Goal: Information Seeking & Learning: Learn about a topic

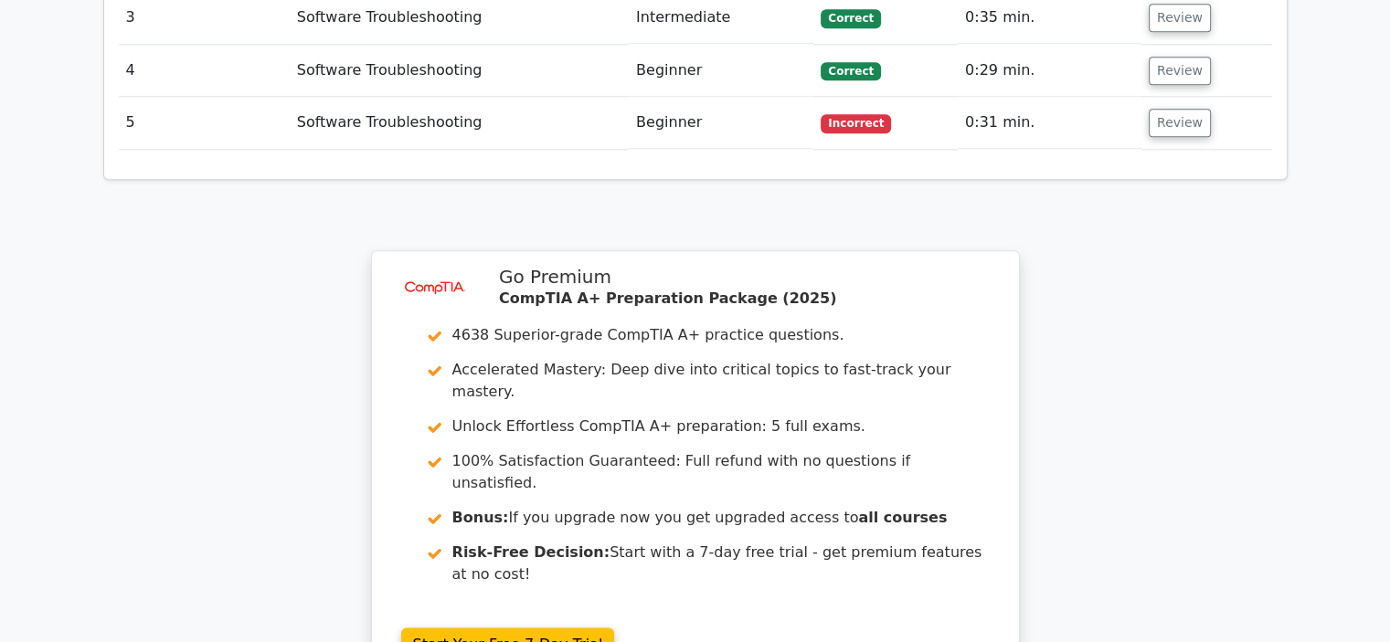
scroll to position [2448, 0]
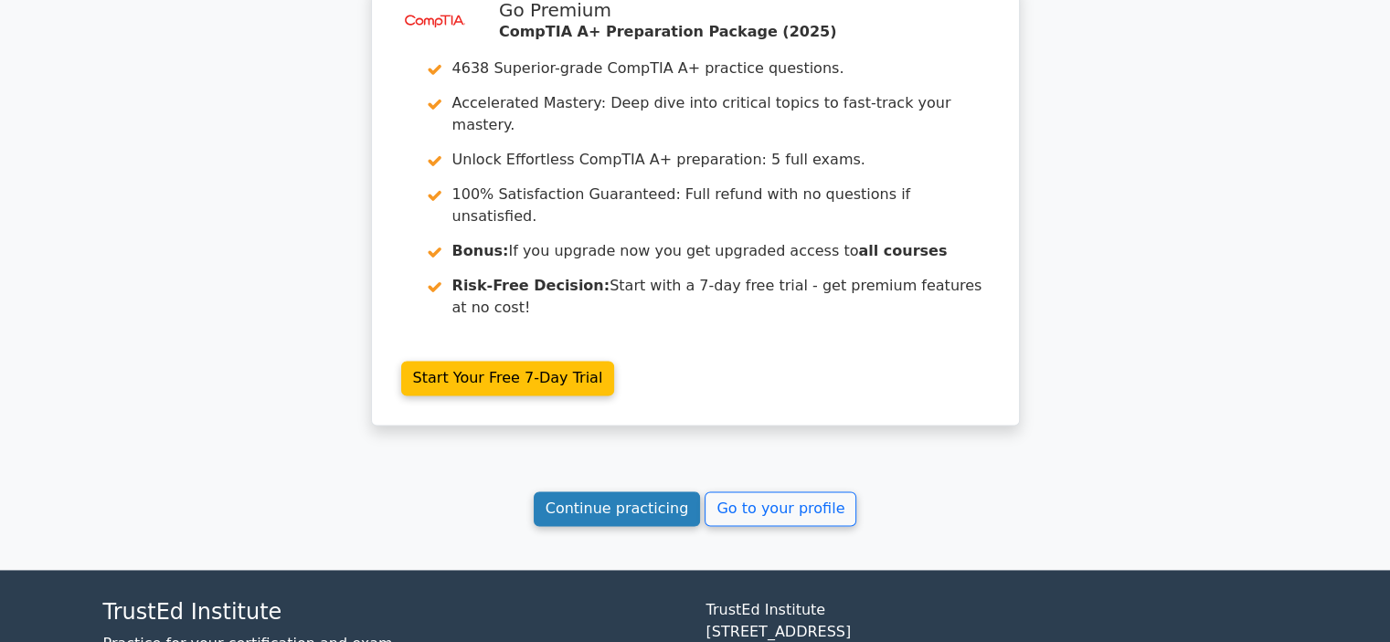
click at [588, 492] on link "Continue practicing" at bounding box center [617, 509] width 167 height 35
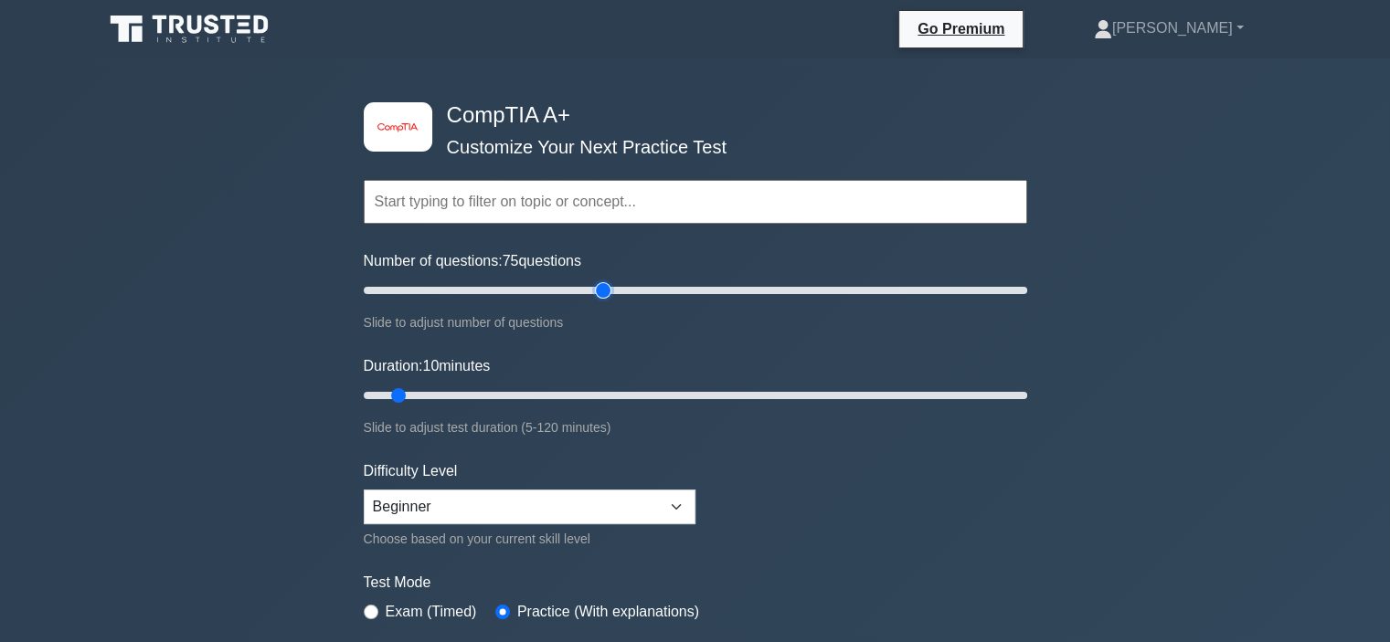
click at [609, 288] on input "Number of questions: 75 questions" at bounding box center [695, 291] width 663 height 22
type input "90"
click at [648, 288] on input "Number of questions: 75 questions" at bounding box center [695, 291] width 663 height 22
click at [646, 393] on input "Duration: 55 minutes" at bounding box center [695, 396] width 663 height 22
drag, startPoint x: 646, startPoint y: 393, endPoint x: 1108, endPoint y: 397, distance: 461.5
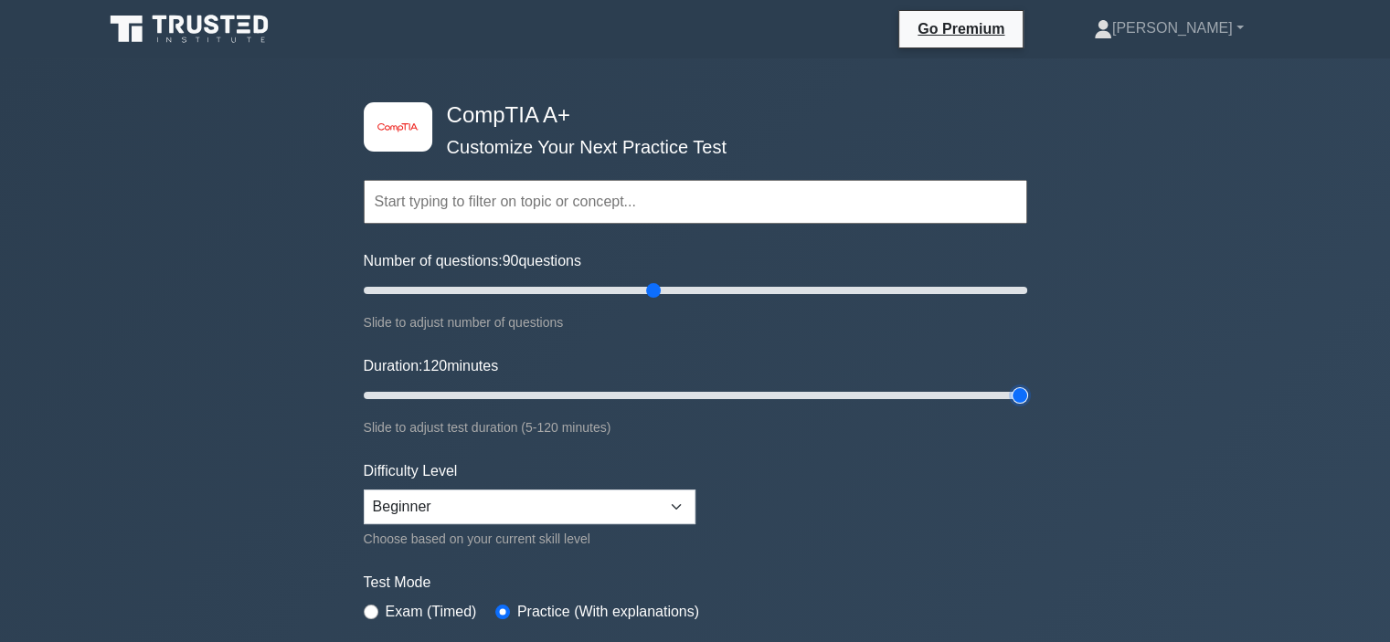
type input "120"
click at [1027, 397] on input "Duration: 120 minutes" at bounding box center [695, 396] width 663 height 22
drag, startPoint x: 658, startPoint y: 289, endPoint x: 1142, endPoint y: 287, distance: 484.3
type input "200"
click at [1027, 287] on input "Number of questions: 200 questions" at bounding box center [695, 291] width 663 height 22
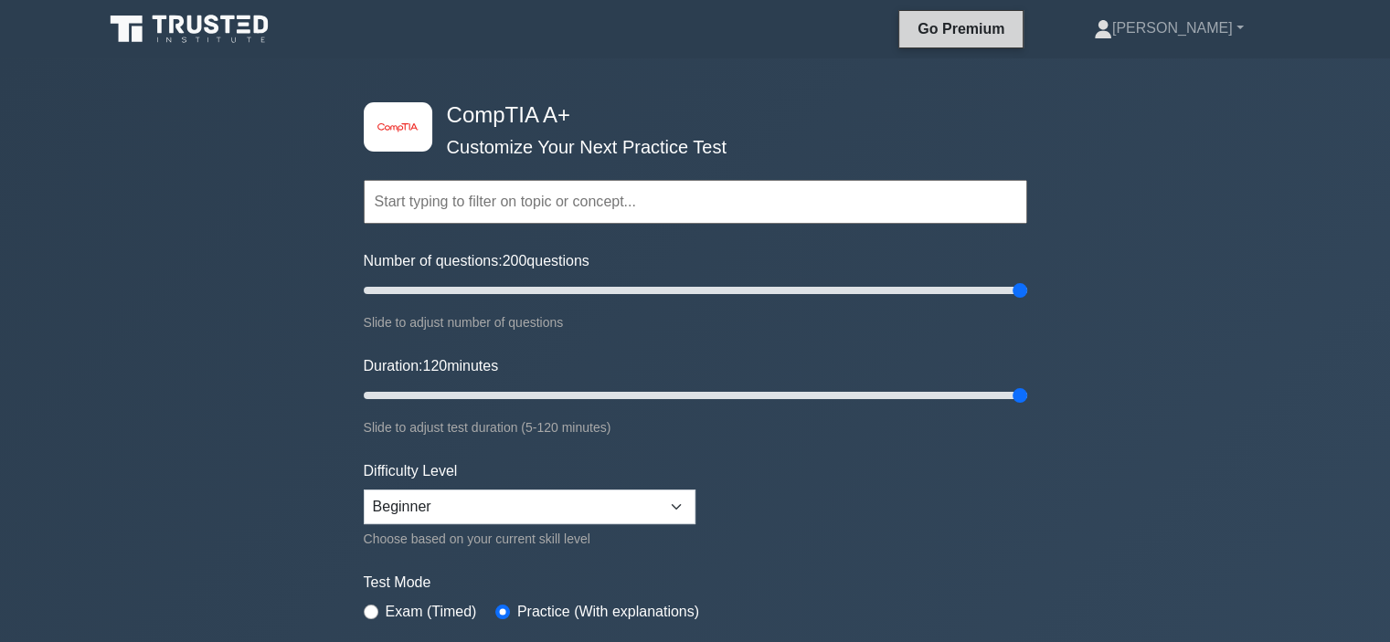
click at [1002, 33] on link "Go Premium" at bounding box center [960, 28] width 109 height 23
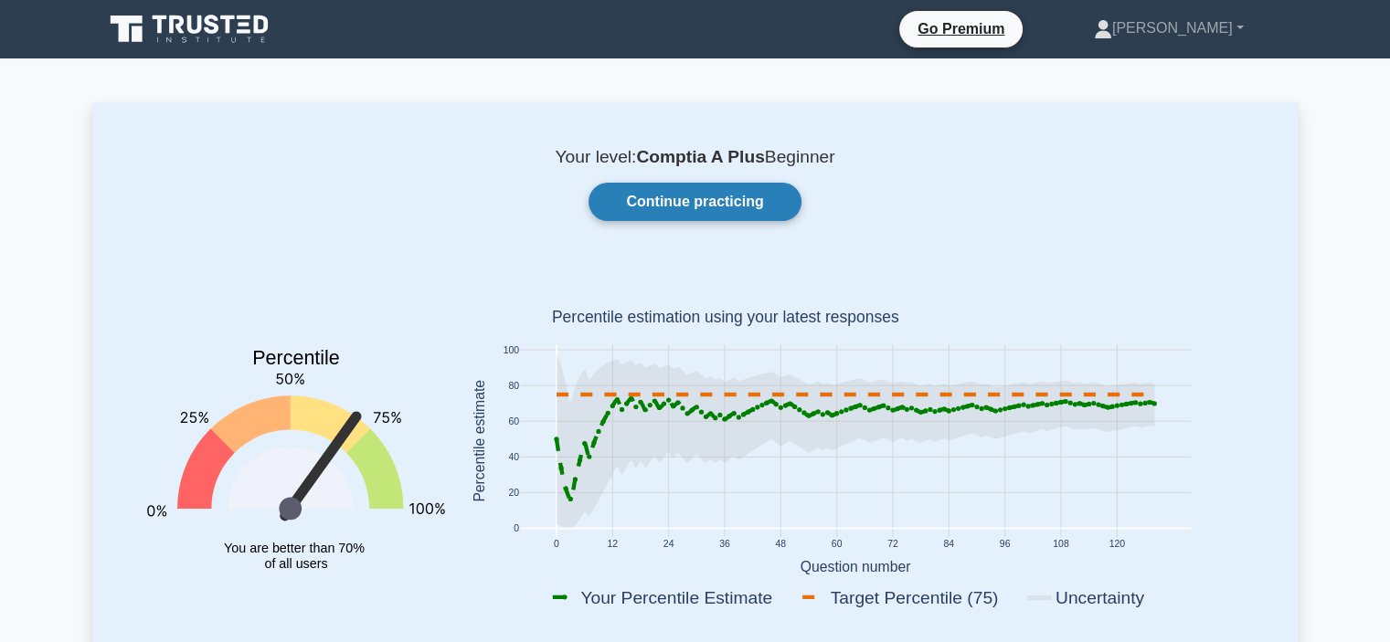
click at [705, 206] on link "Continue practicing" at bounding box center [694, 202] width 212 height 38
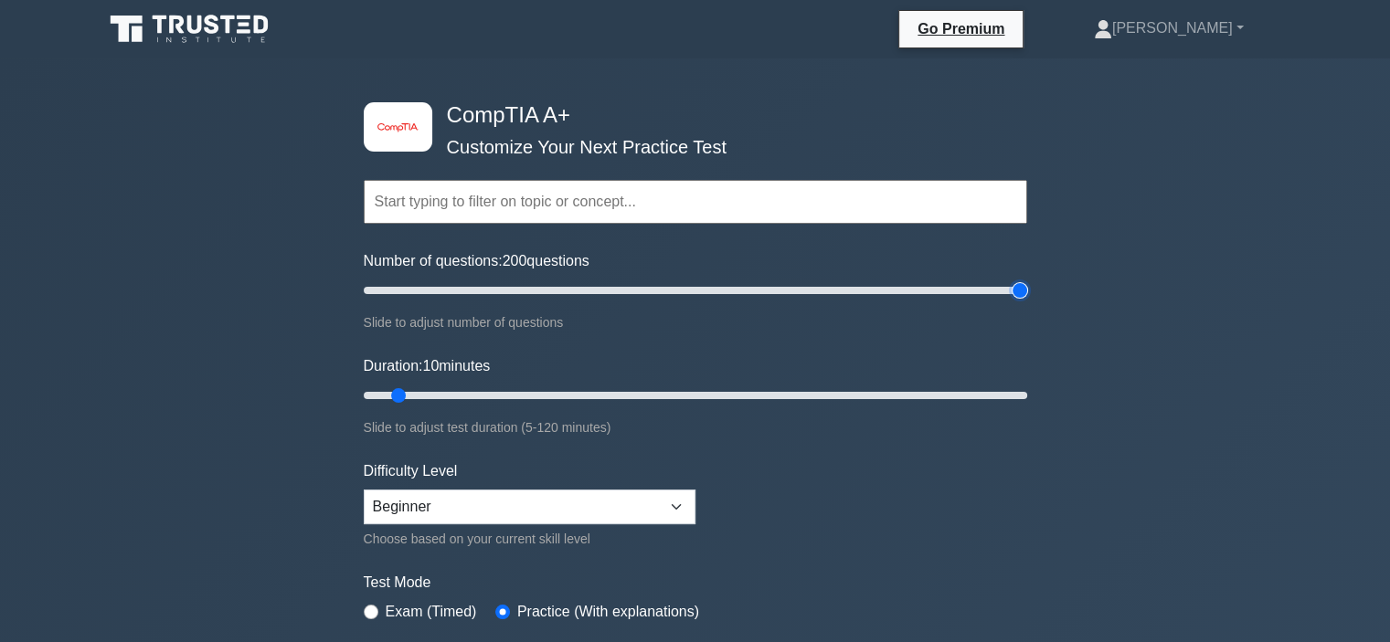
type input "200"
click at [1025, 286] on input "Number of questions: 200 questions" at bounding box center [695, 291] width 663 height 22
drag, startPoint x: 404, startPoint y: 390, endPoint x: 1367, endPoint y: 408, distance: 963.3
type input "120"
click at [1027, 407] on input "Duration: 120 minutes" at bounding box center [695, 396] width 663 height 22
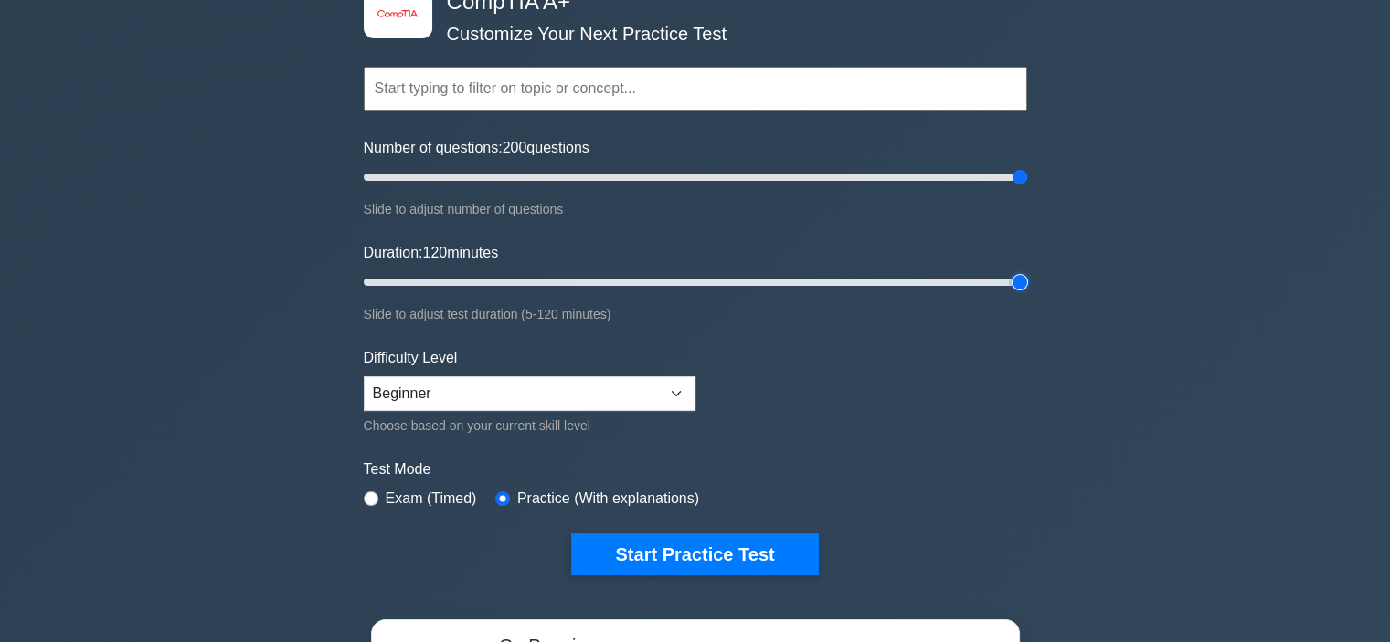
scroll to position [183, 0]
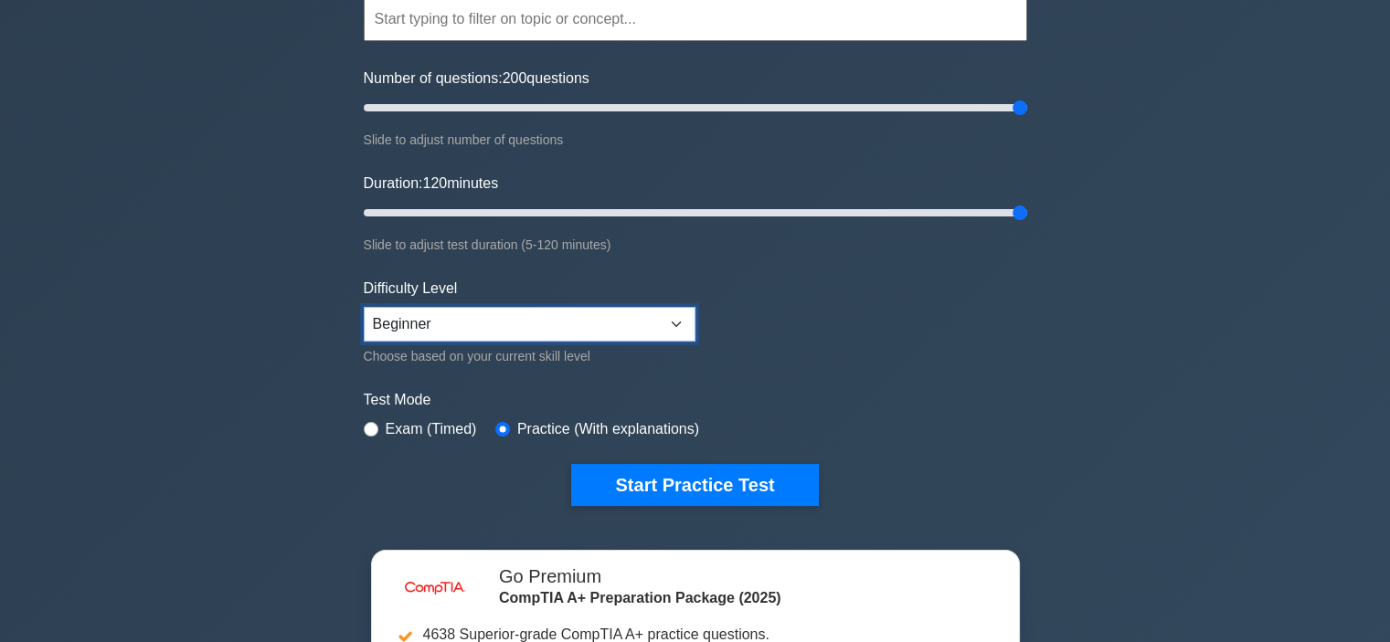
click at [632, 311] on select "Beginner Intermediate Expert" at bounding box center [530, 324] width 332 height 35
click at [621, 320] on select "Beginner Intermediate Expert" at bounding box center [530, 324] width 332 height 35
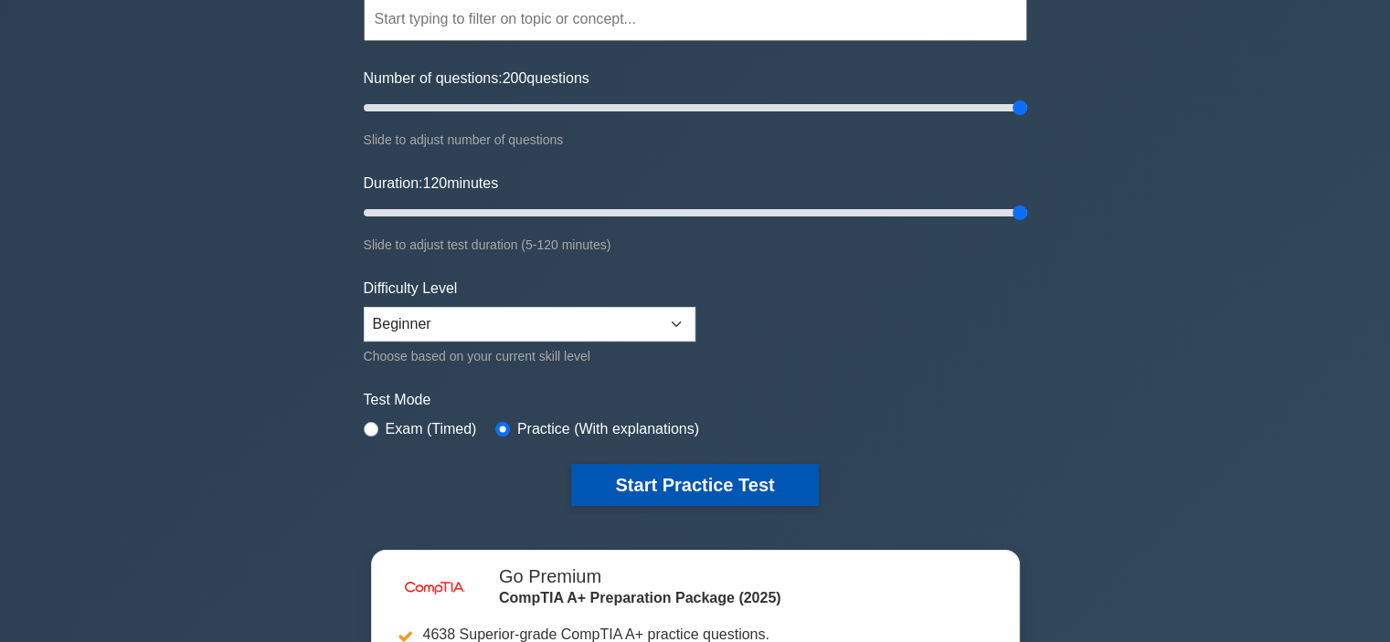
click at [693, 475] on button "Start Practice Test" at bounding box center [694, 485] width 247 height 42
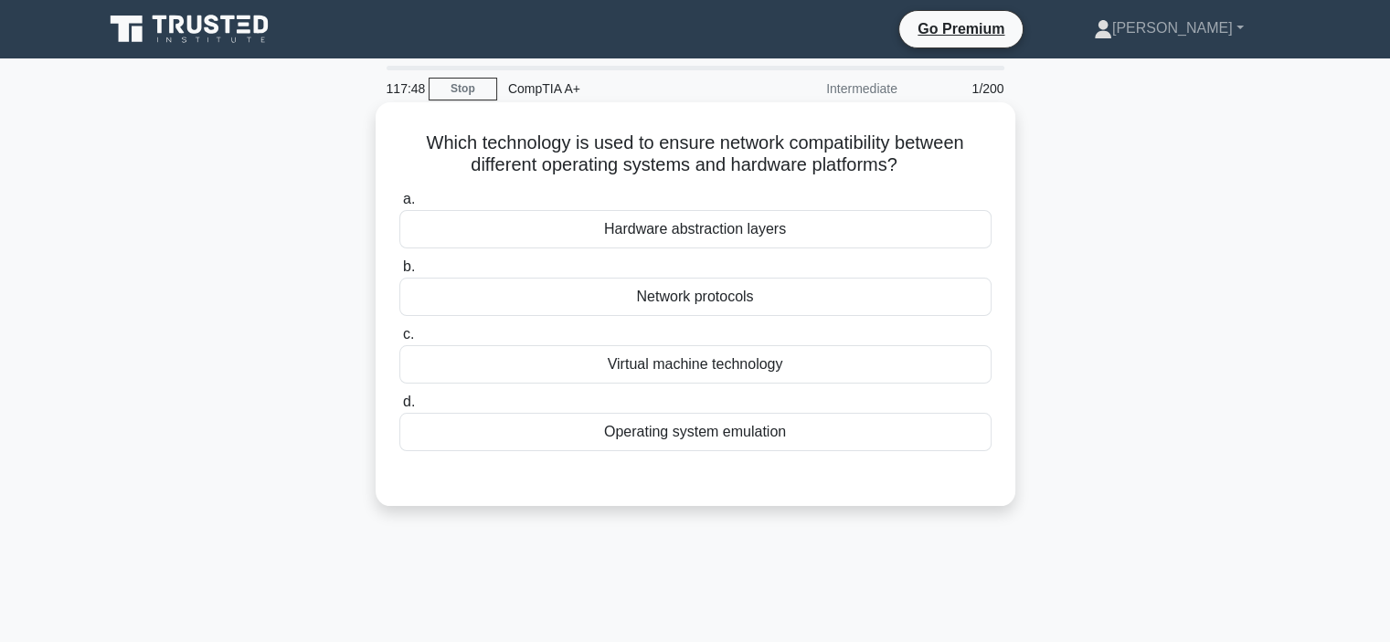
click at [652, 300] on div "Network protocols" at bounding box center [695, 297] width 592 height 38
click at [399, 273] on input "b. Network protocols" at bounding box center [399, 267] width 0 height 12
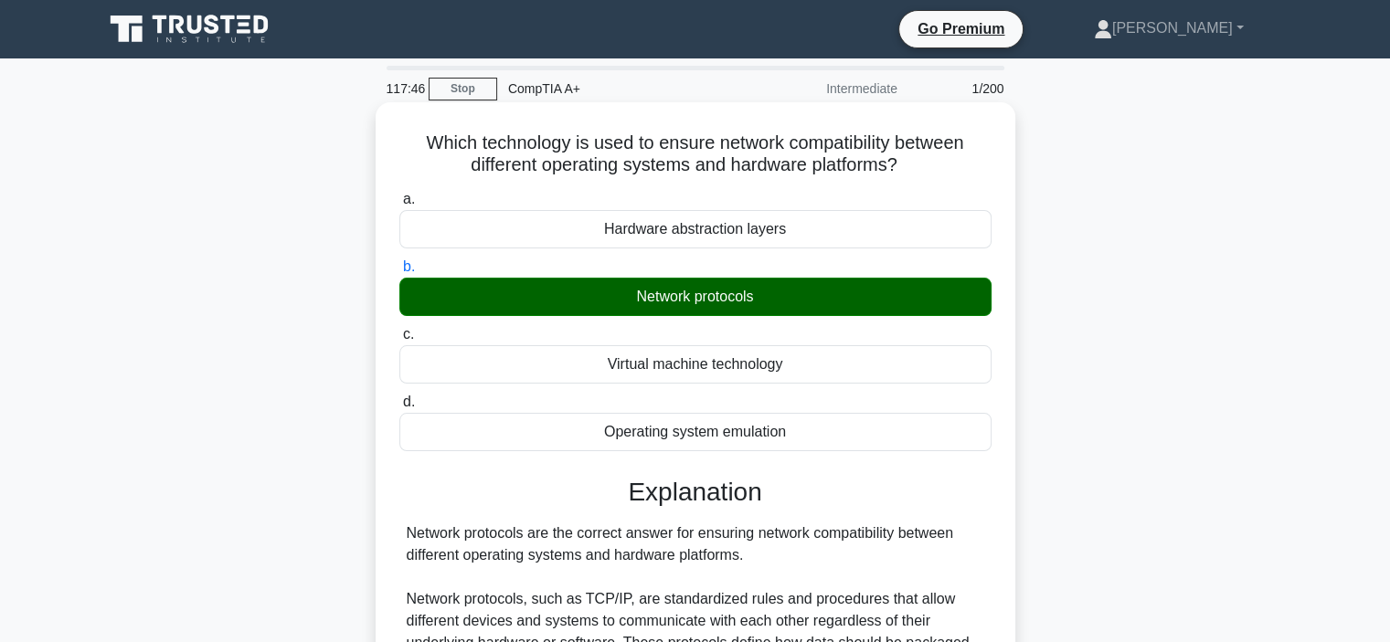
scroll to position [439, 0]
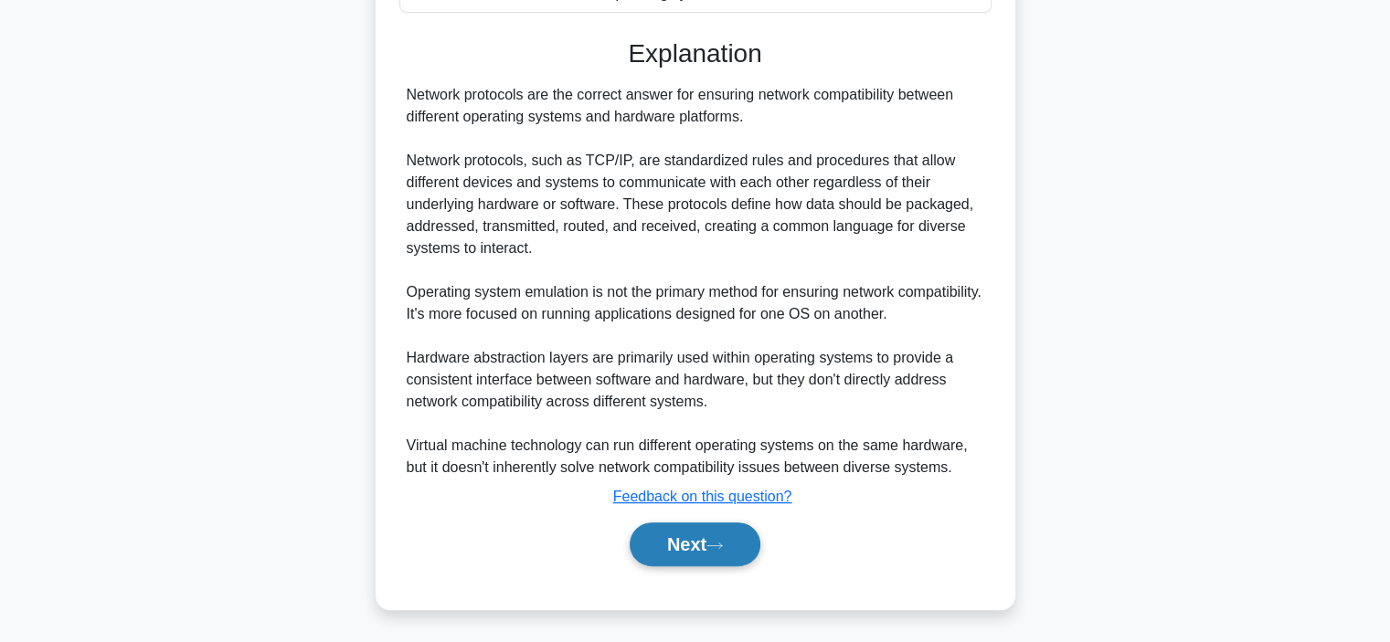
click at [685, 542] on button "Next" at bounding box center [695, 545] width 131 height 44
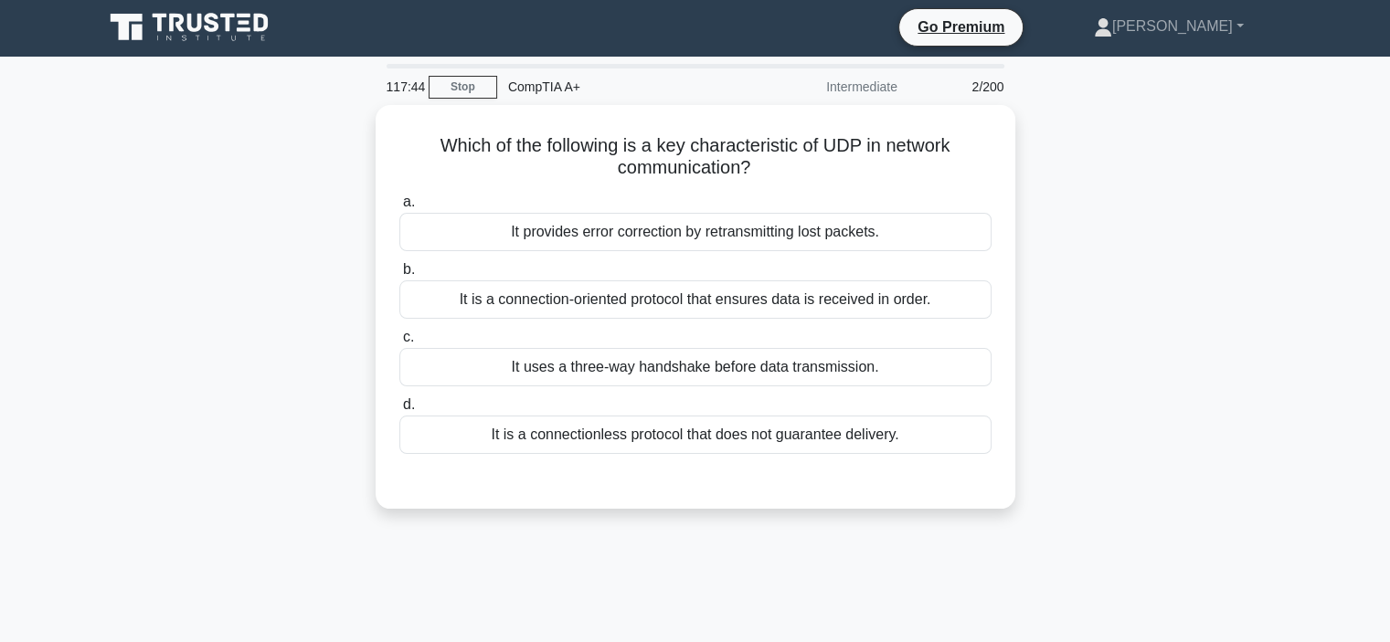
scroll to position [0, 0]
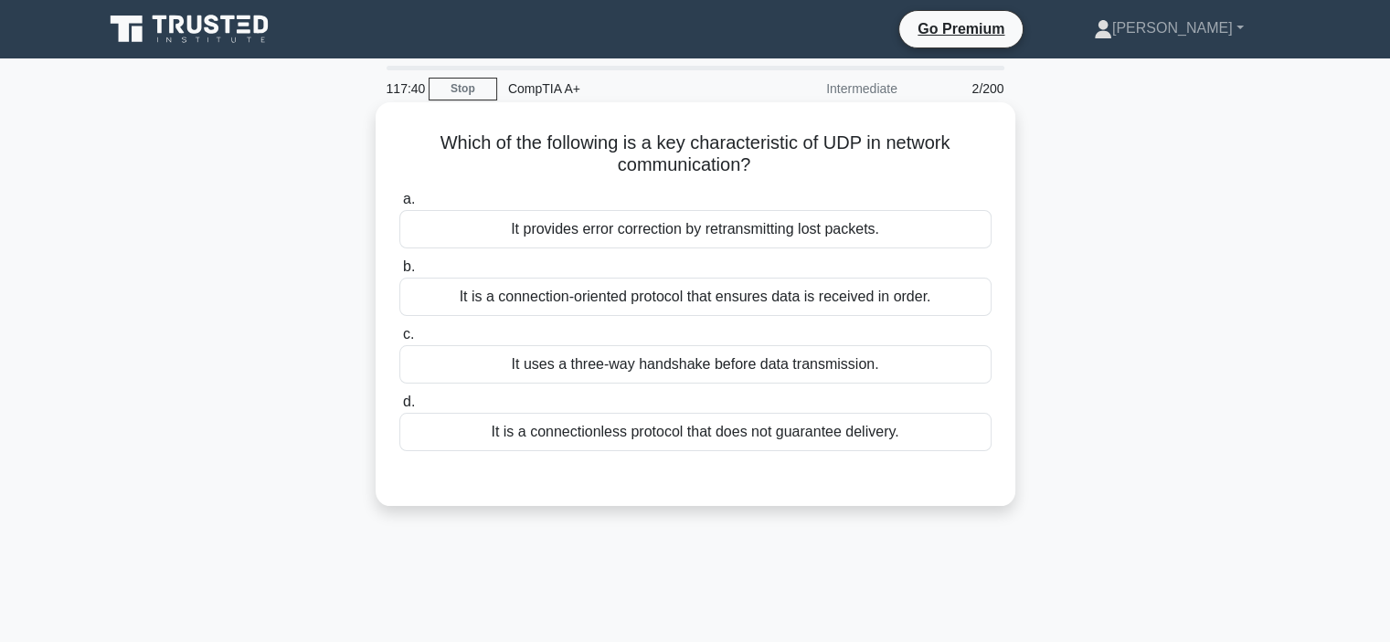
drag, startPoint x: 420, startPoint y: 140, endPoint x: 981, endPoint y: 164, distance: 561.6
click at [981, 164] on h5 "Which of the following is a key characteristic of UDP in network communication?…" at bounding box center [695, 155] width 596 height 46
click at [567, 157] on h5 "Which of the following is a key characteristic of UDP in network communication?…" at bounding box center [695, 155] width 596 height 46
click at [794, 427] on div "It is a connectionless protocol that does not guarantee delivery." at bounding box center [695, 432] width 592 height 38
click at [399, 408] on input "d. It is a connectionless protocol that does not guarantee delivery." at bounding box center [399, 403] width 0 height 12
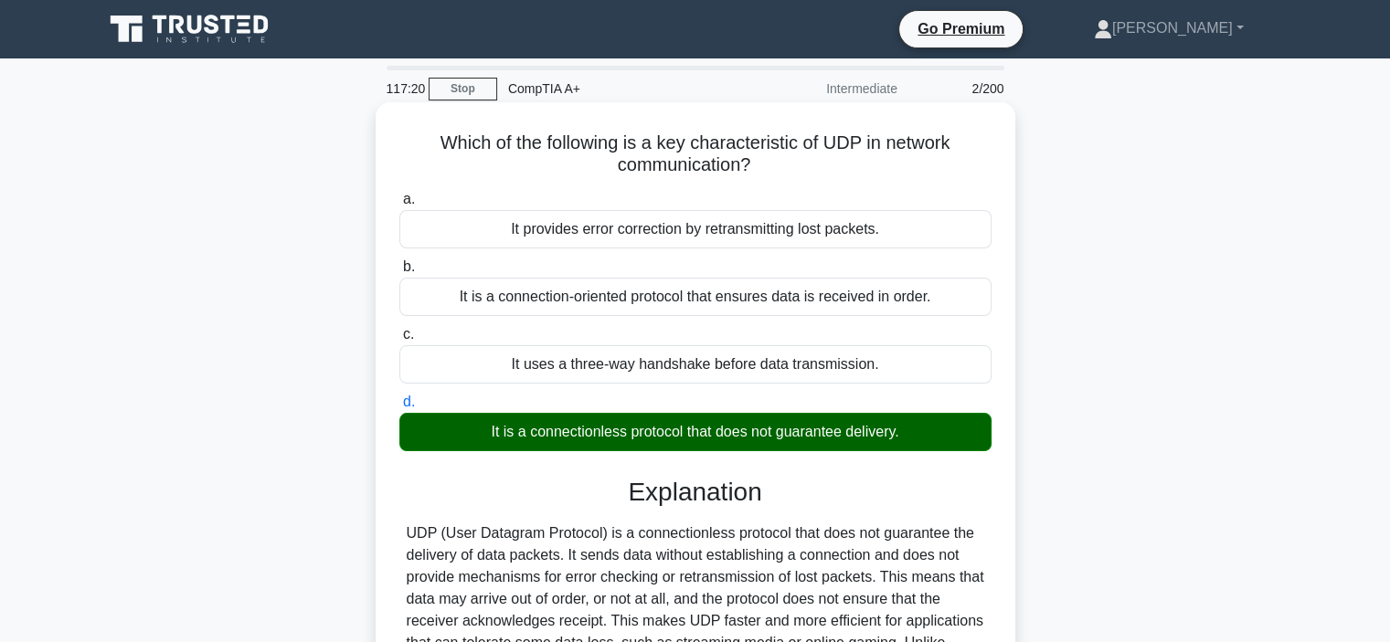
scroll to position [344, 0]
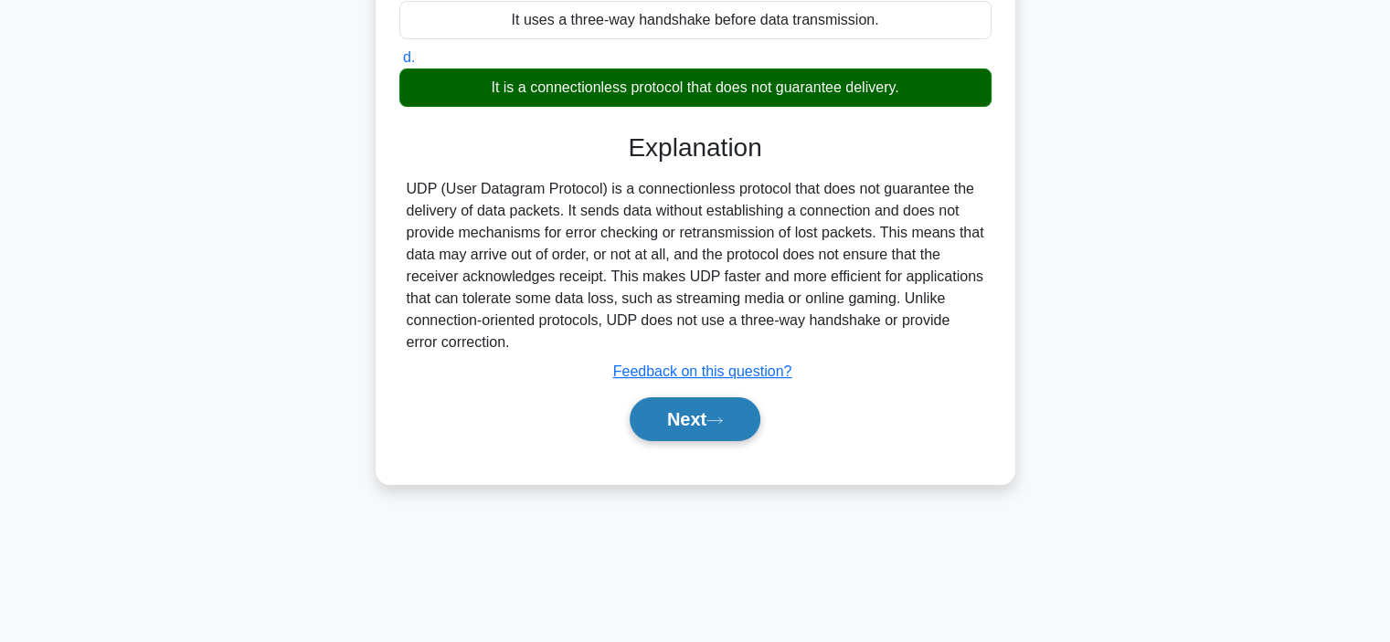
click at [665, 430] on button "Next" at bounding box center [695, 419] width 131 height 44
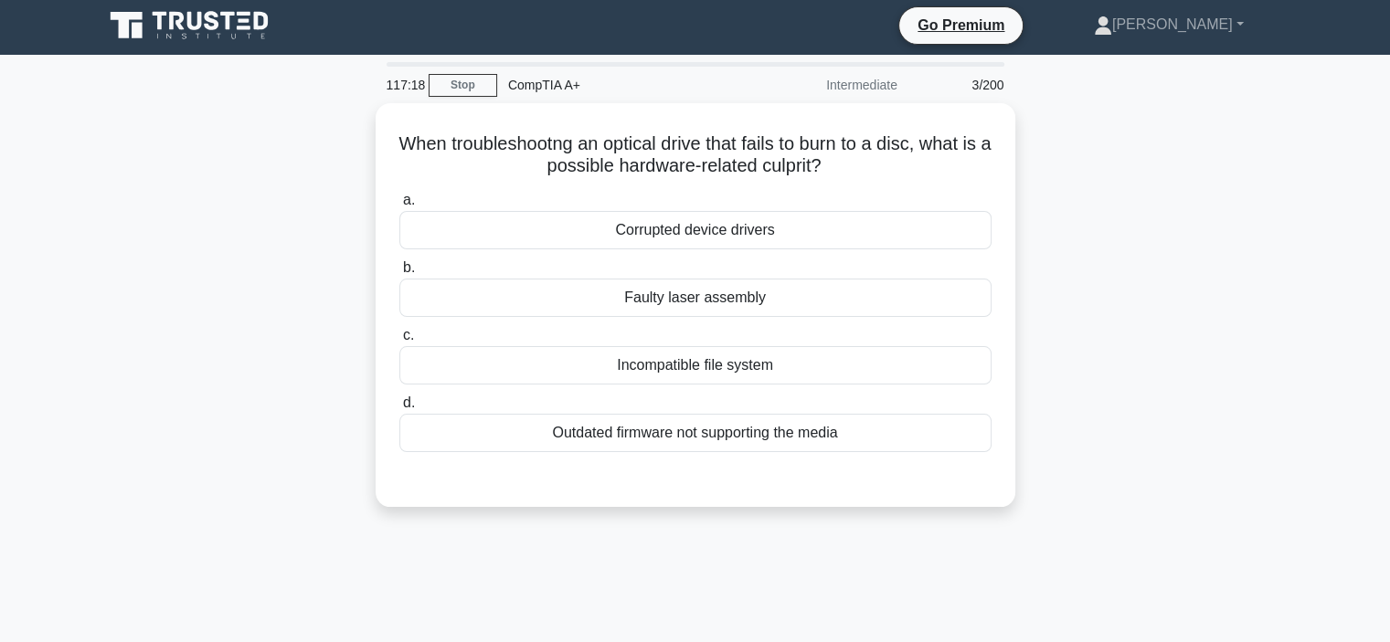
scroll to position [0, 0]
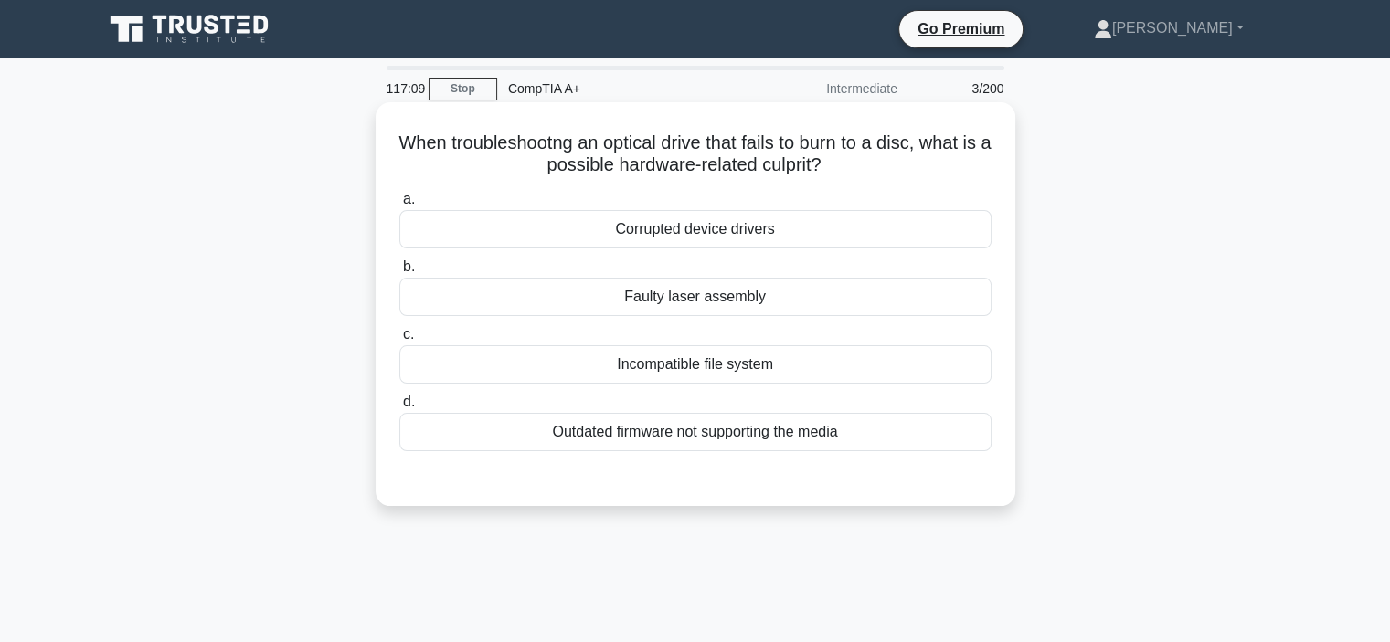
drag, startPoint x: 487, startPoint y: 164, endPoint x: 894, endPoint y: 155, distance: 406.7
click at [894, 155] on h5 "When troubleshootng an optical drive that fails to burn to a disc, what is a po…" at bounding box center [695, 155] width 596 height 46
click at [843, 171] on icon ".spinner_0XTQ{transform-origin:center;animation:spinner_y6GP .75s linear infini…" at bounding box center [832, 166] width 22 height 22
click at [731, 301] on div "Faulty laser assembly" at bounding box center [695, 297] width 592 height 38
click at [399, 273] on input "b. Faulty laser assembly" at bounding box center [399, 267] width 0 height 12
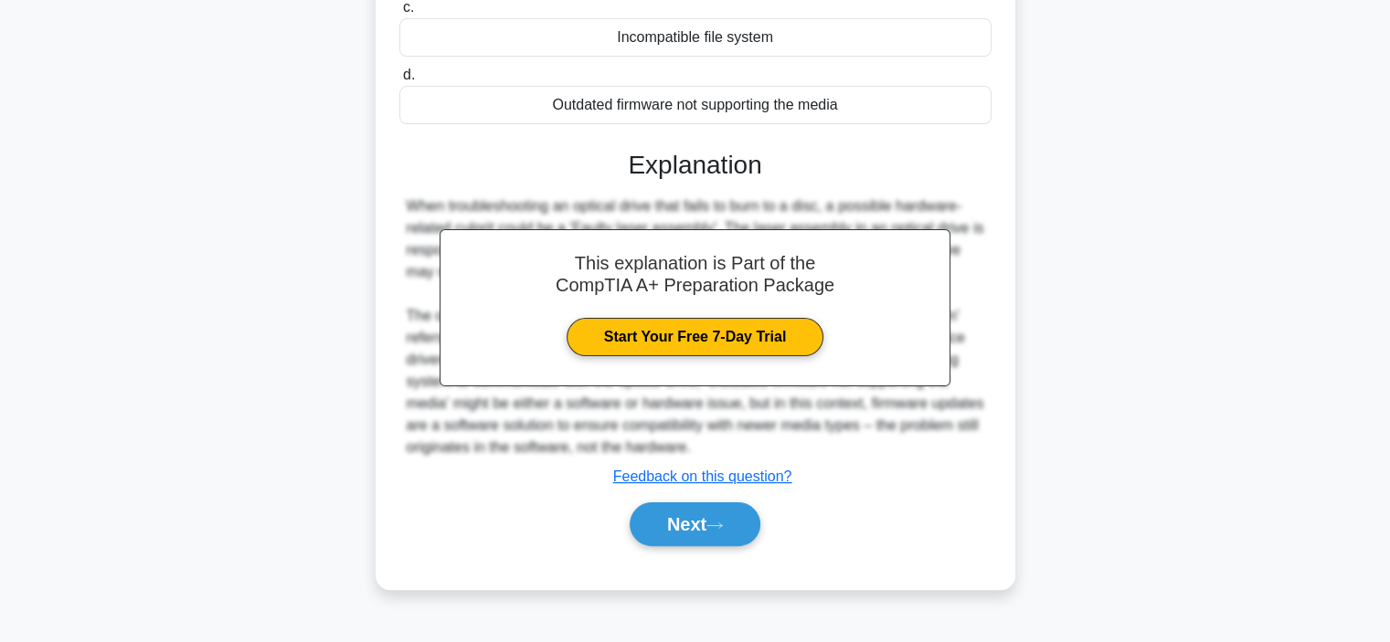
scroll to position [344, 0]
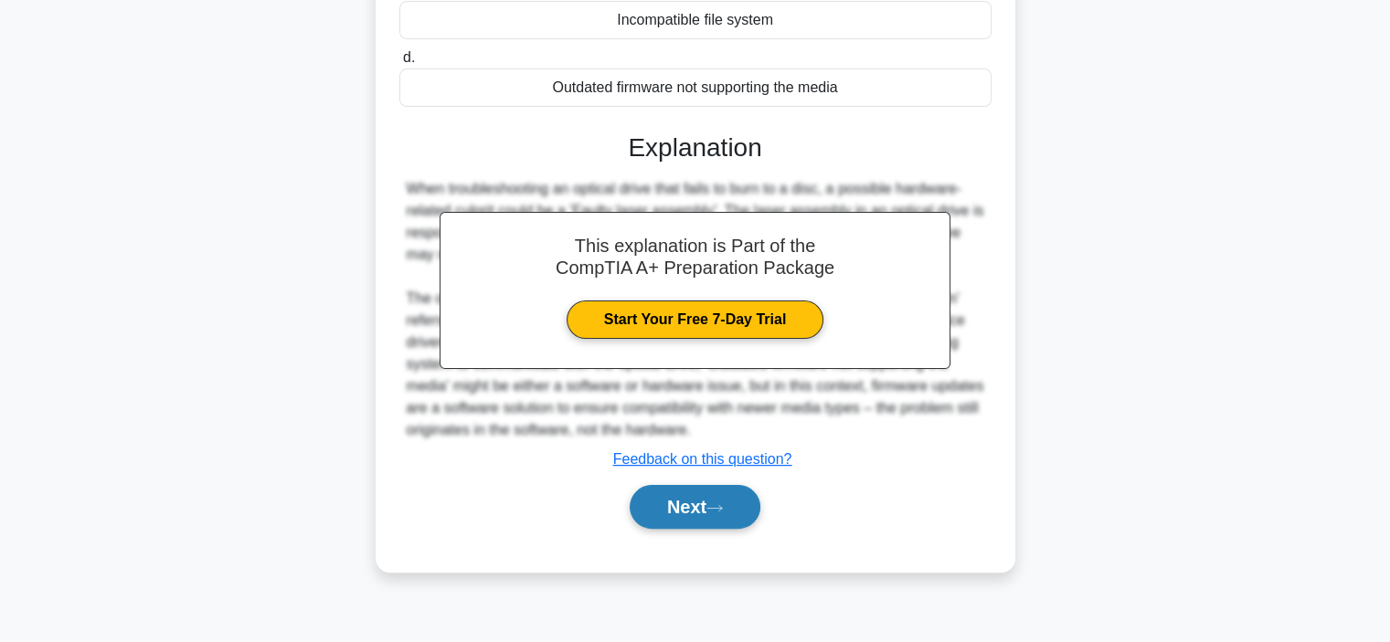
click at [684, 499] on button "Next" at bounding box center [695, 507] width 131 height 44
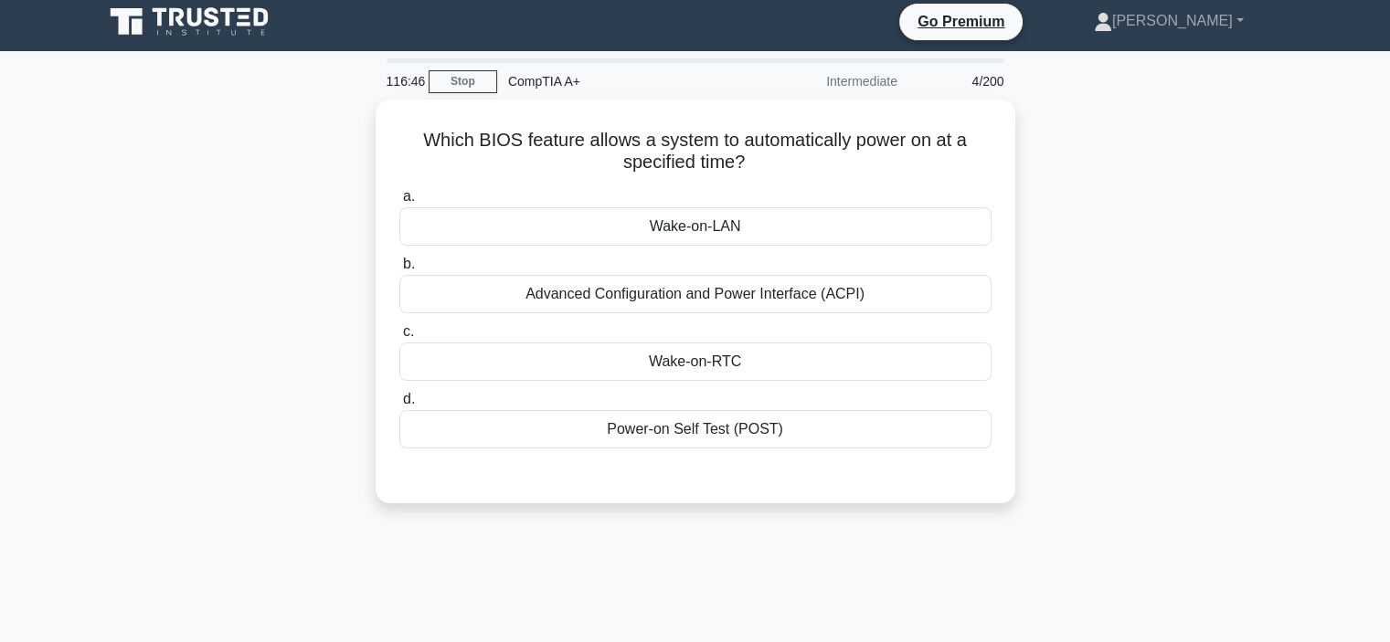
scroll to position [0, 0]
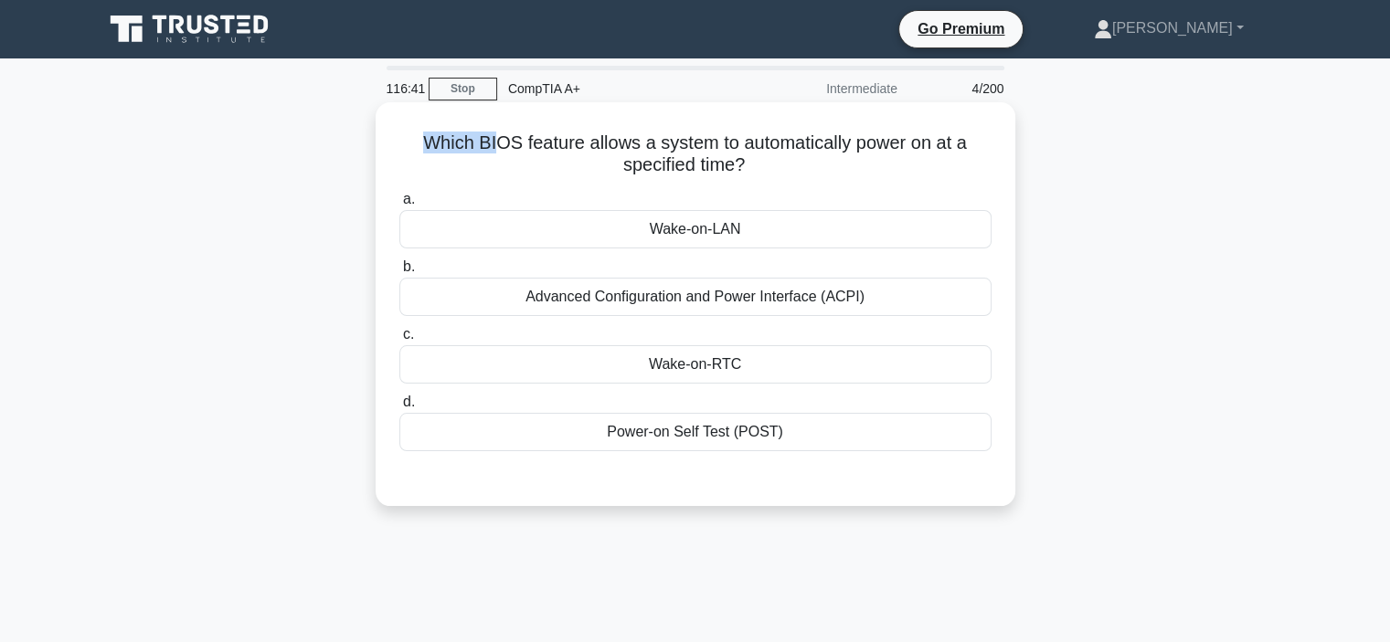
drag, startPoint x: 423, startPoint y: 138, endPoint x: 497, endPoint y: 149, distance: 74.8
click at [497, 149] on h5 "Which BIOS feature allows a system to automatically power on at a specified tim…" at bounding box center [695, 155] width 596 height 46
click at [546, 143] on h5 "Which BIOS feature allows a system to automatically power on at a specified tim…" at bounding box center [695, 155] width 596 height 46
click at [719, 371] on div "Wake-on-RTC" at bounding box center [695, 364] width 592 height 38
click at [399, 341] on input "c. Wake-on-RTC" at bounding box center [399, 335] width 0 height 12
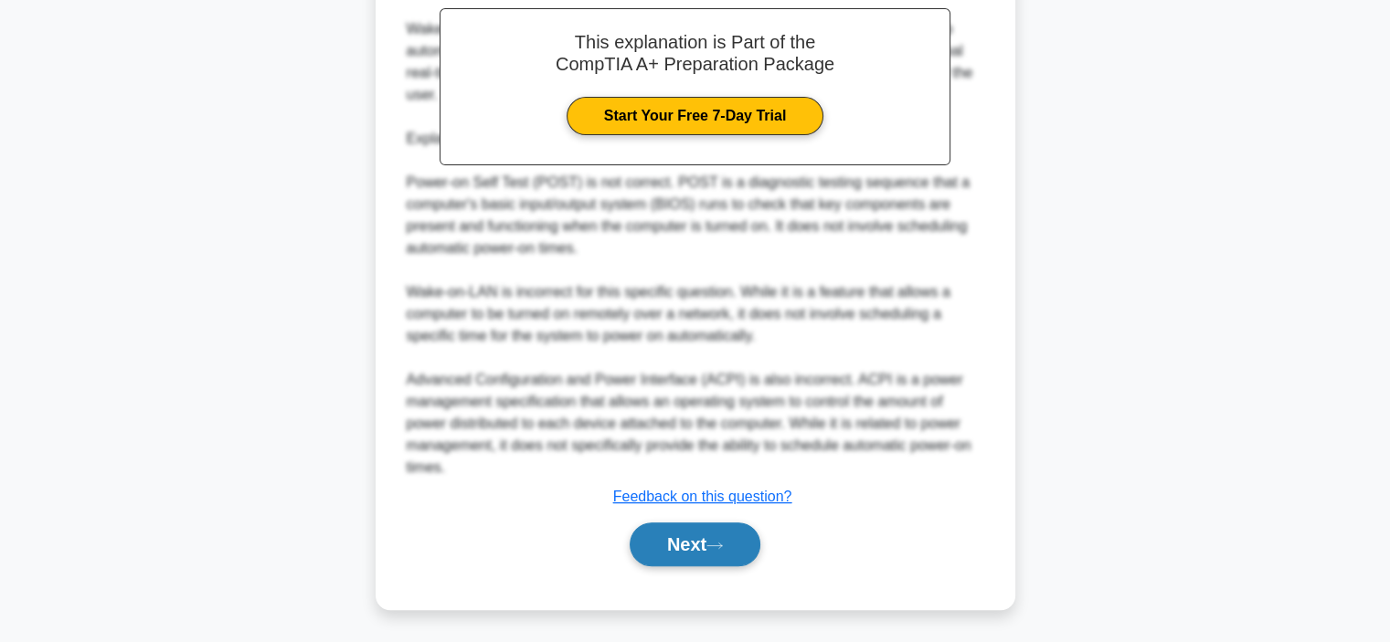
click at [703, 544] on button "Next" at bounding box center [695, 545] width 131 height 44
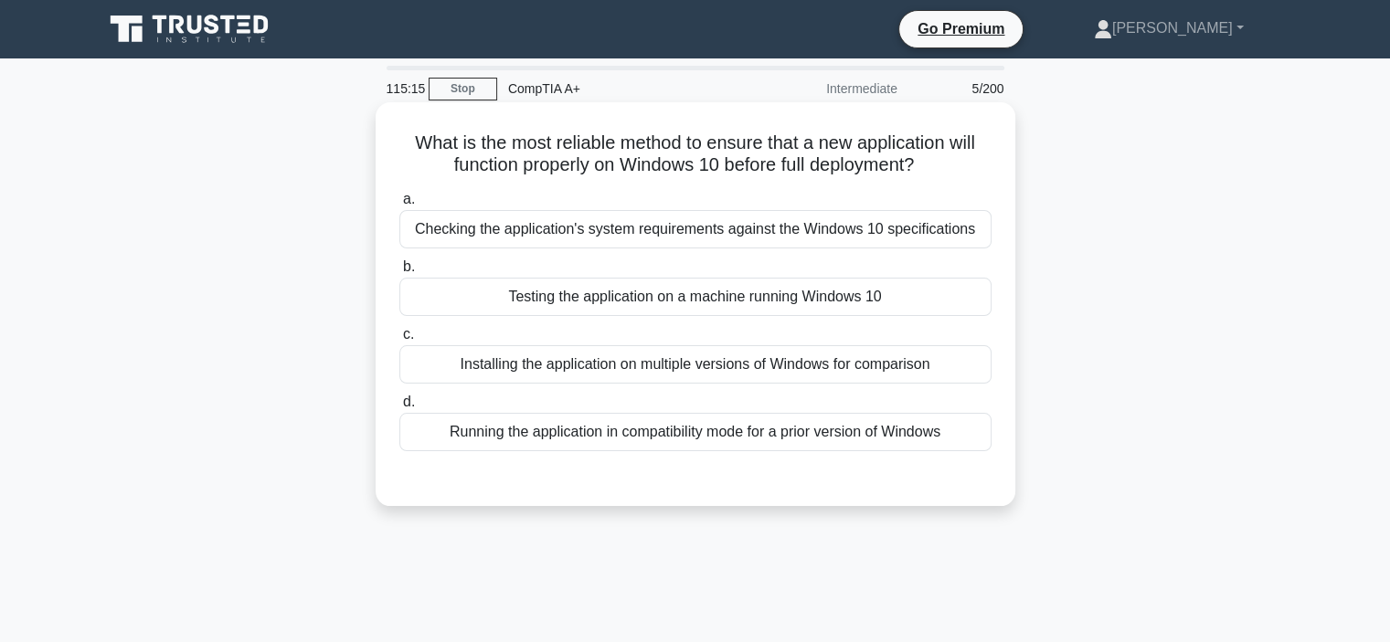
drag, startPoint x: 410, startPoint y: 145, endPoint x: 954, endPoint y: 164, distance: 544.0
click at [954, 164] on h5 "What is the most reliable method to ensure that a new application will function…" at bounding box center [695, 155] width 596 height 46
click at [817, 229] on div "Checking the application's system requirements against the Windows 10 specifica…" at bounding box center [695, 229] width 592 height 38
click at [399, 206] on input "a. Checking the application's system requirements against the Windows 10 specif…" at bounding box center [399, 200] width 0 height 12
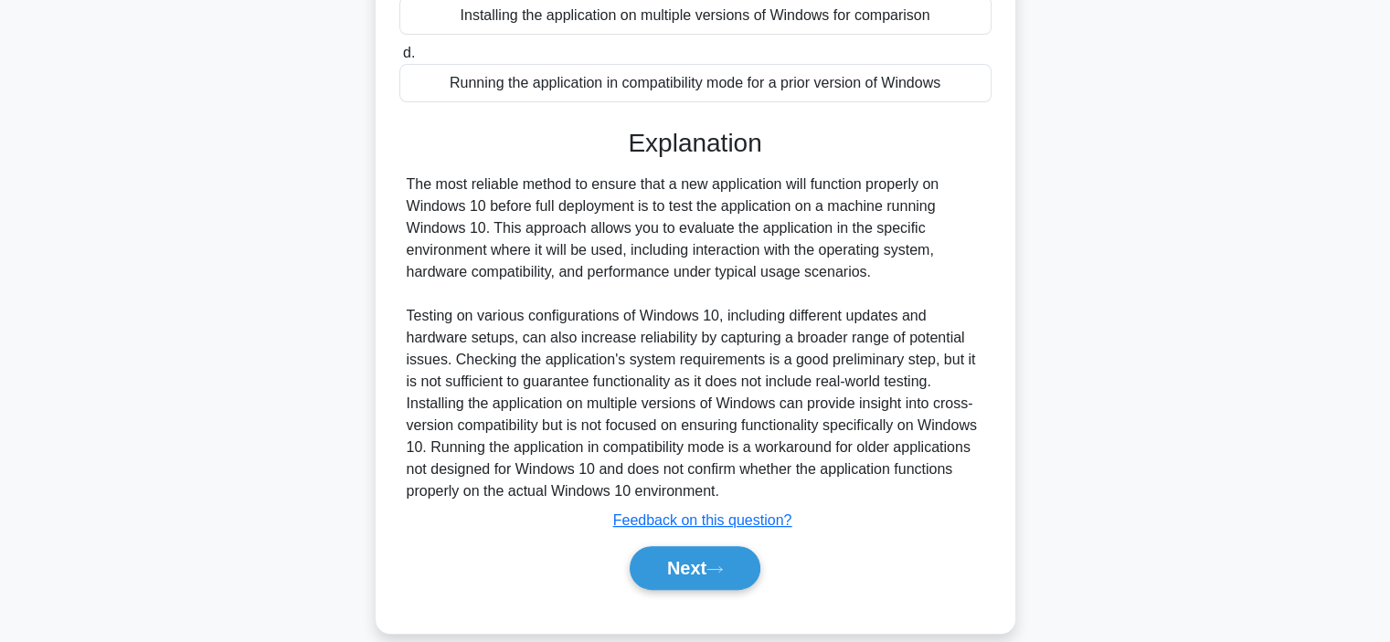
scroll to position [375, 0]
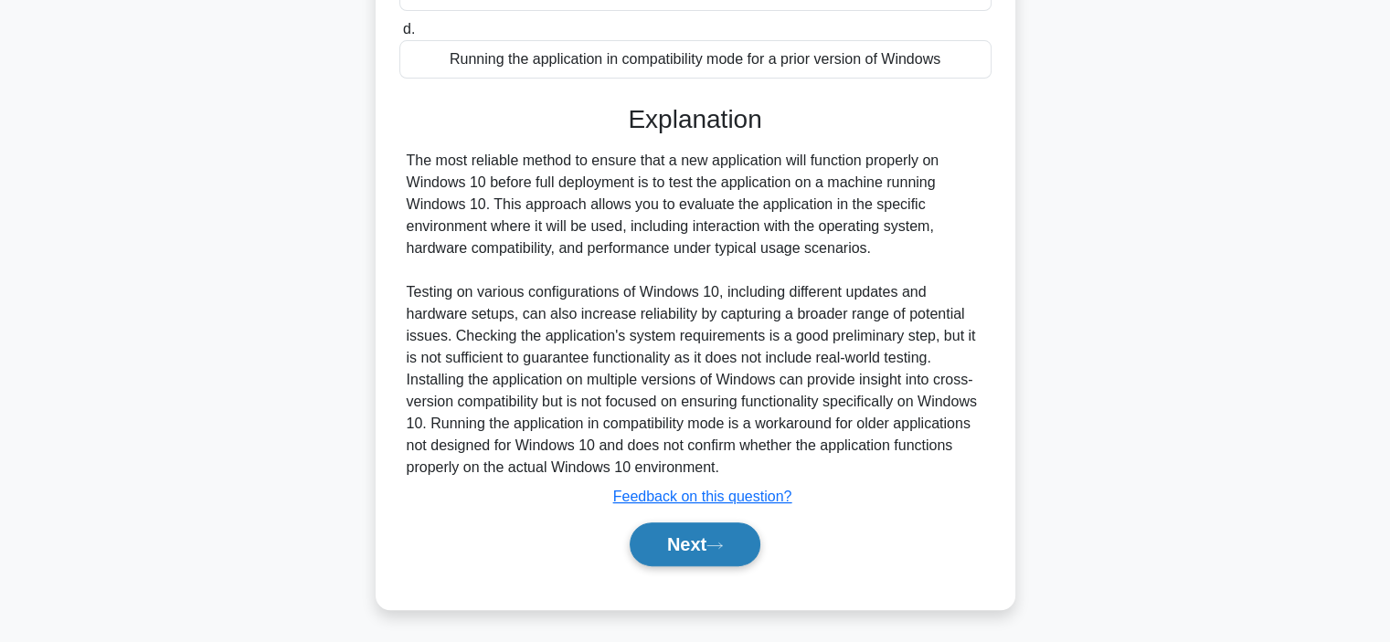
click at [714, 551] on button "Next" at bounding box center [695, 545] width 131 height 44
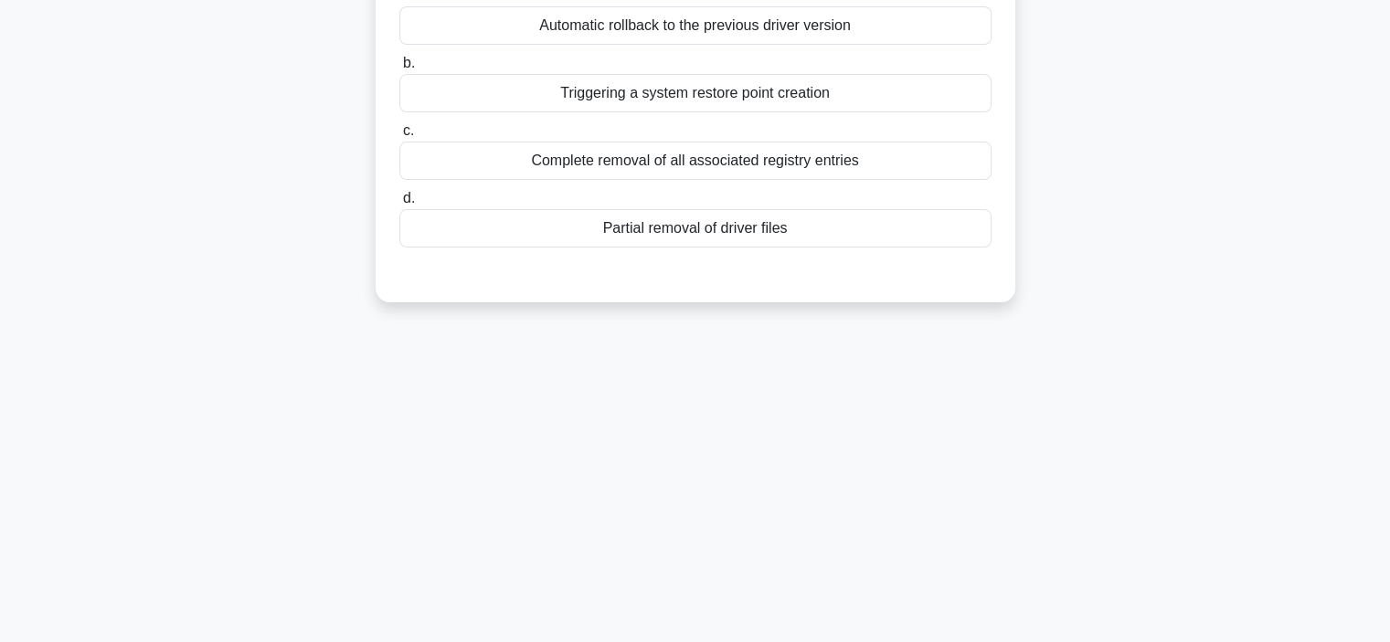
scroll to position [0, 0]
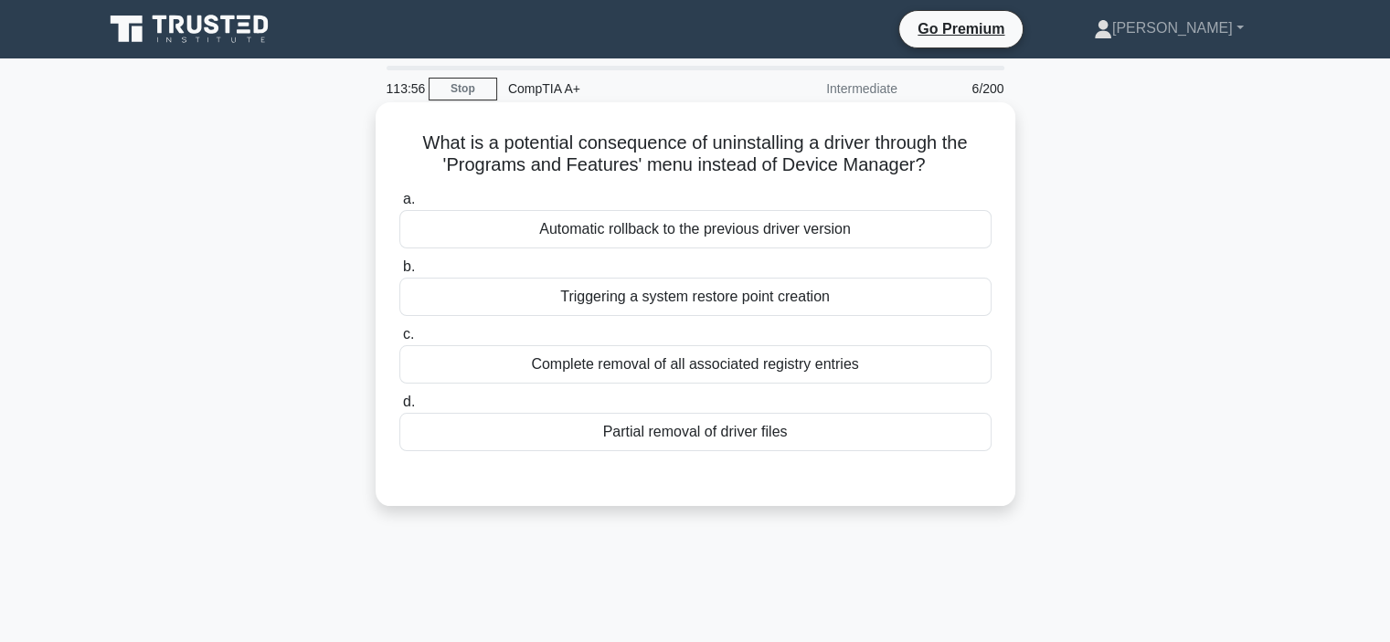
click at [588, 425] on div "Partial removal of driver files" at bounding box center [695, 432] width 592 height 38
click at [399, 408] on input "d. Partial removal of driver files" at bounding box center [399, 403] width 0 height 12
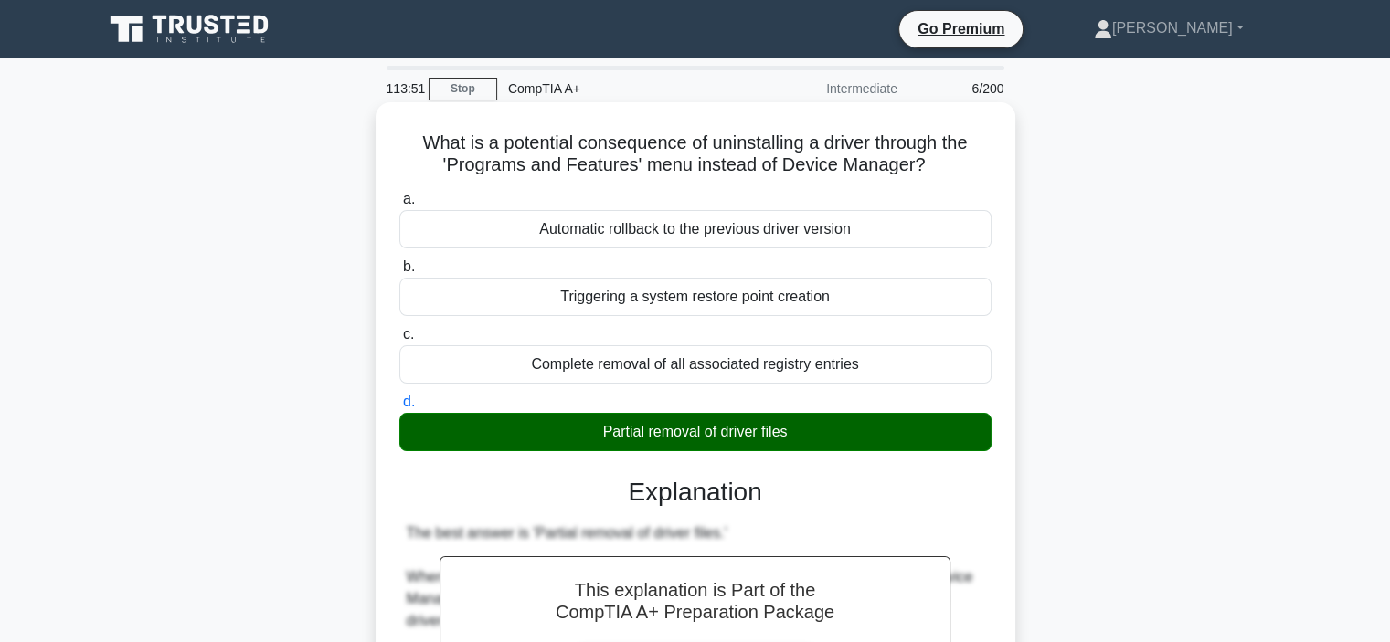
drag, startPoint x: 940, startPoint y: 164, endPoint x: 405, endPoint y: 143, distance: 535.9
click at [405, 143] on h5 "What is a potential consequence of uninstalling a driver through the 'Programs …" at bounding box center [695, 155] width 596 height 46
copy h5 "What is a potential consequence of uninstalling a driver through the 'Programs …"
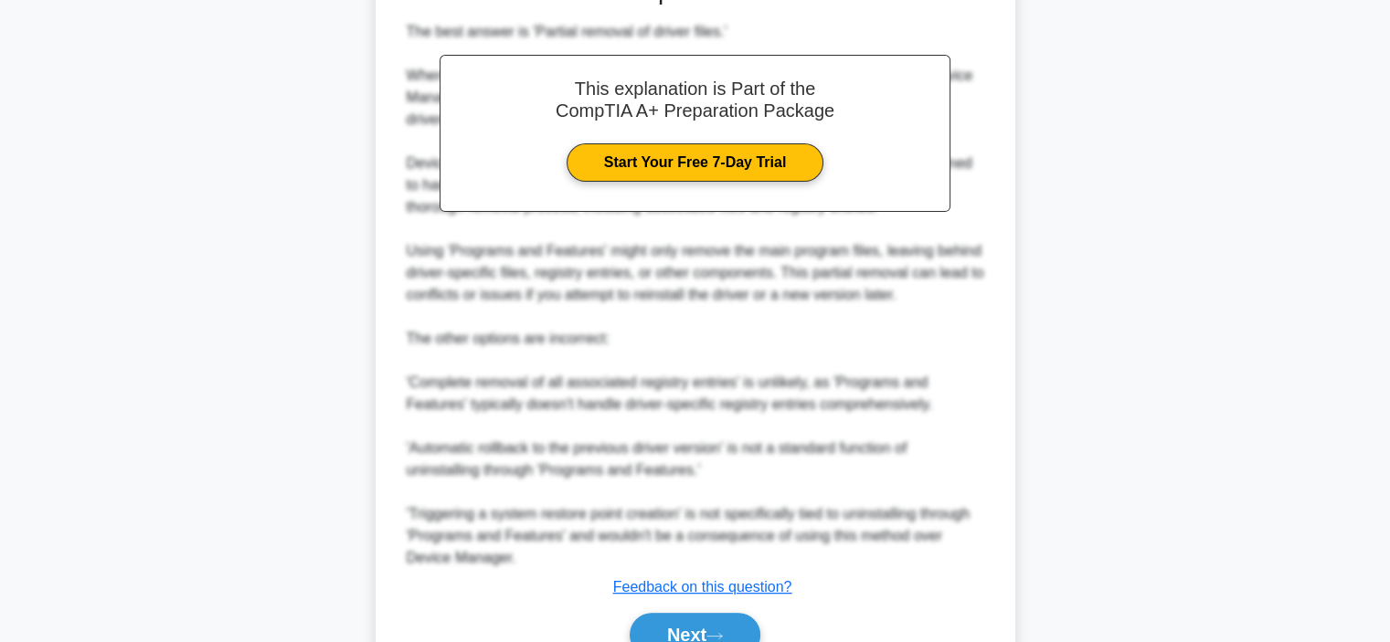
scroll to position [548, 0]
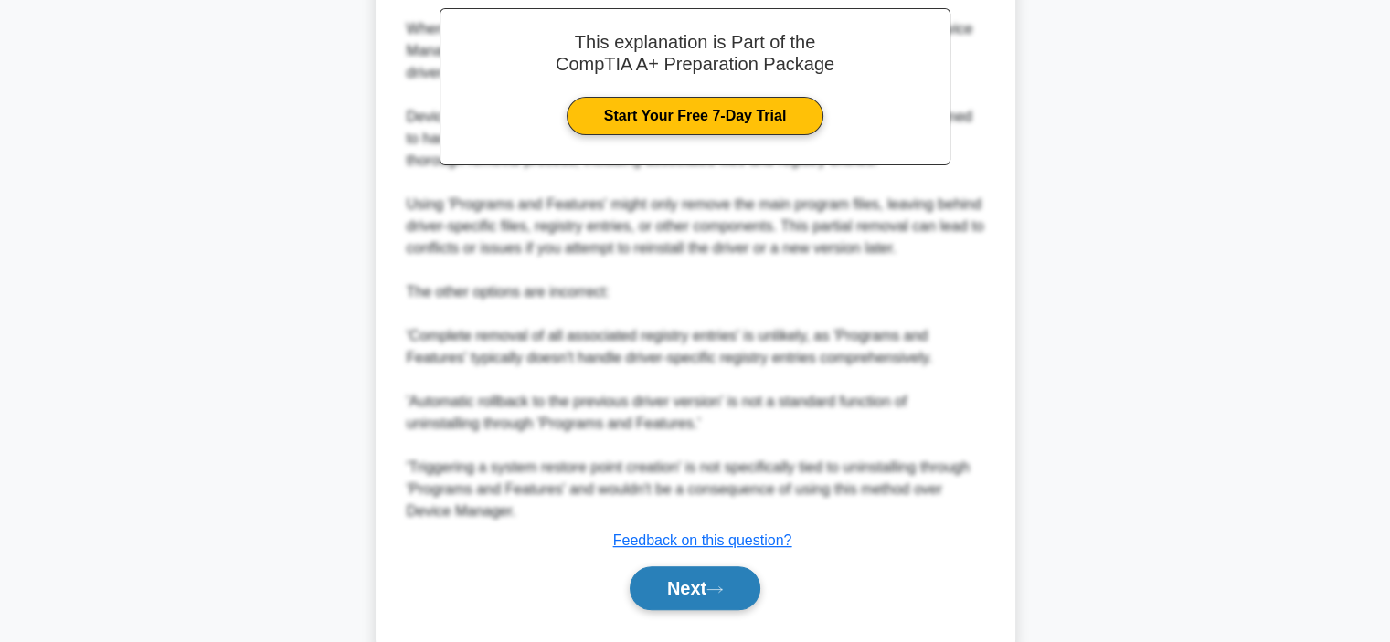
click at [722, 600] on button "Next" at bounding box center [695, 589] width 131 height 44
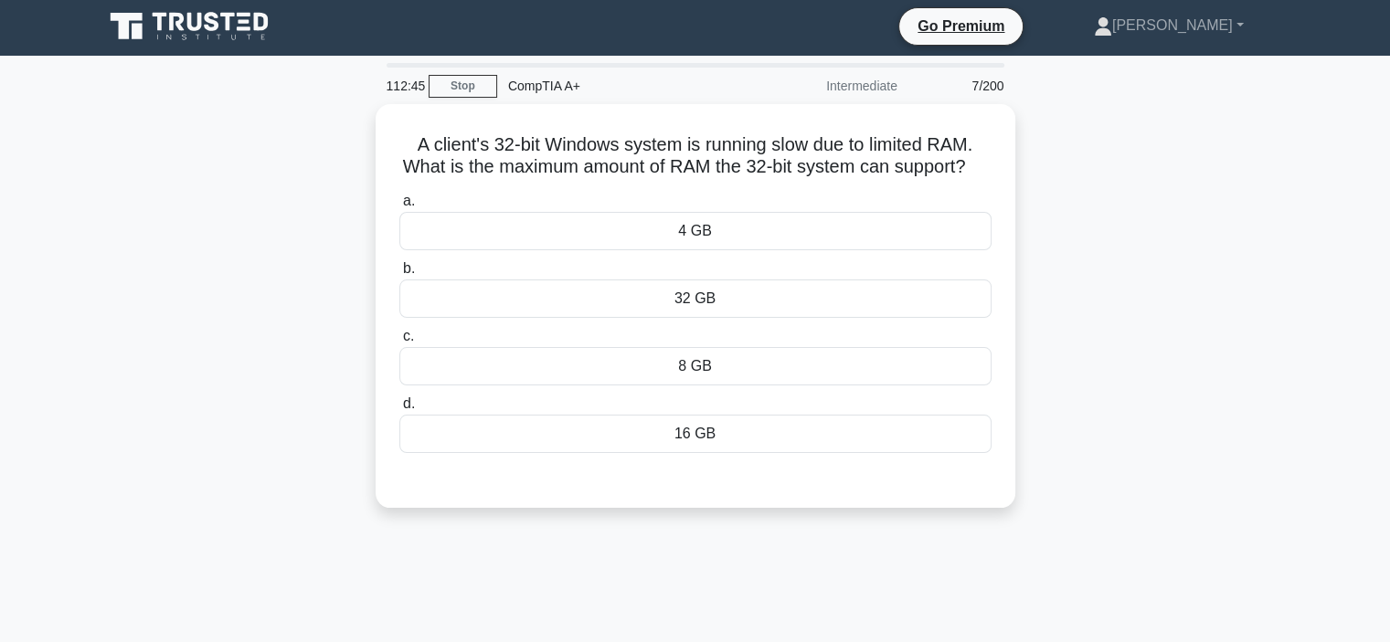
scroll to position [0, 0]
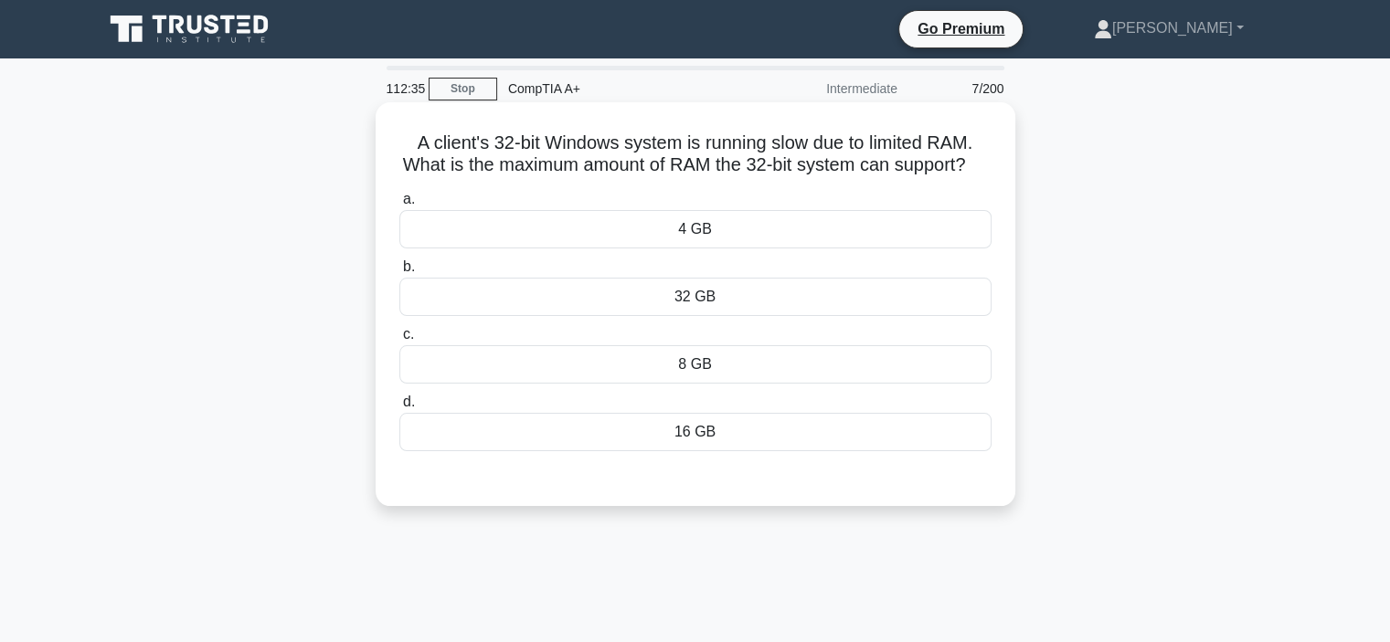
click at [704, 249] on div "4 GB" at bounding box center [695, 229] width 592 height 38
click at [399, 206] on input "a. 4 GB" at bounding box center [399, 200] width 0 height 12
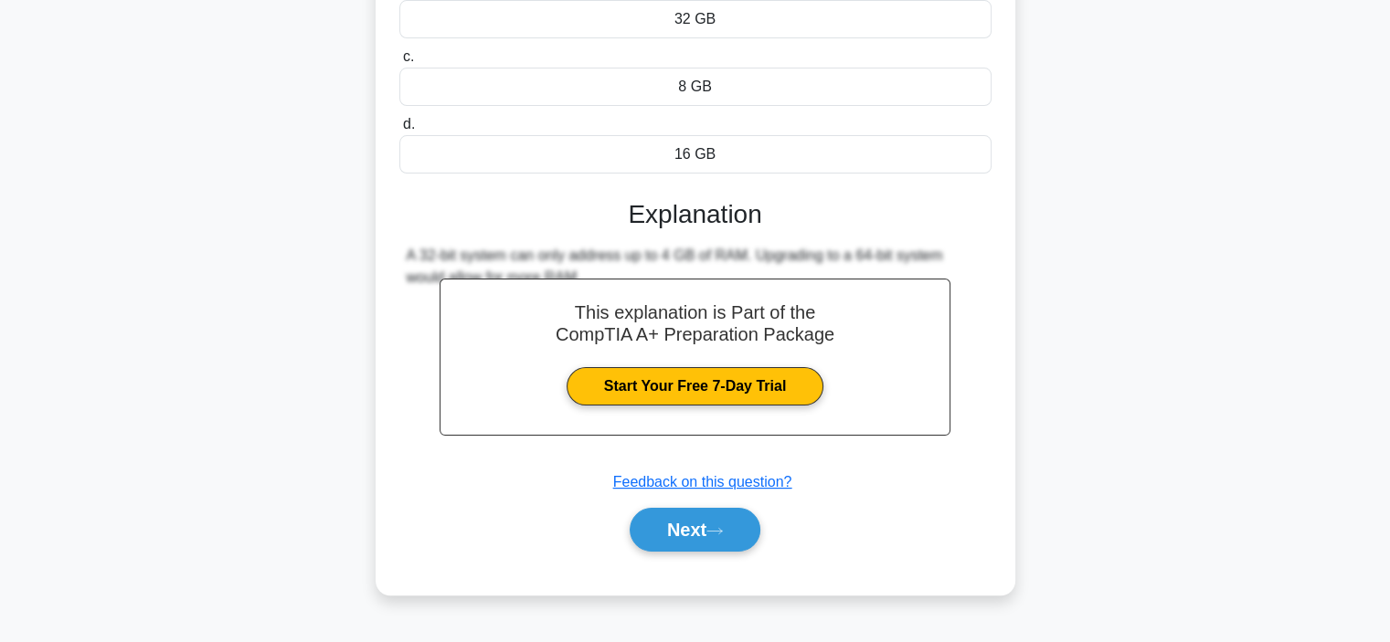
scroll to position [344, 0]
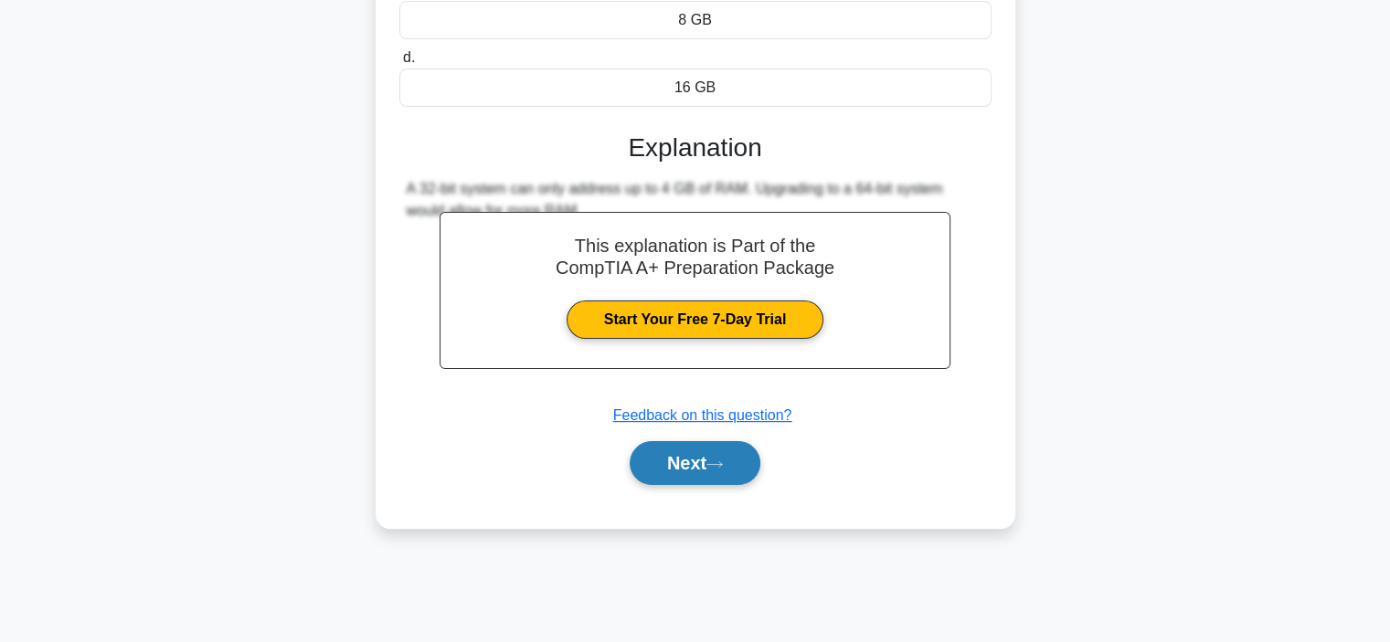
click at [692, 485] on button "Next" at bounding box center [695, 463] width 131 height 44
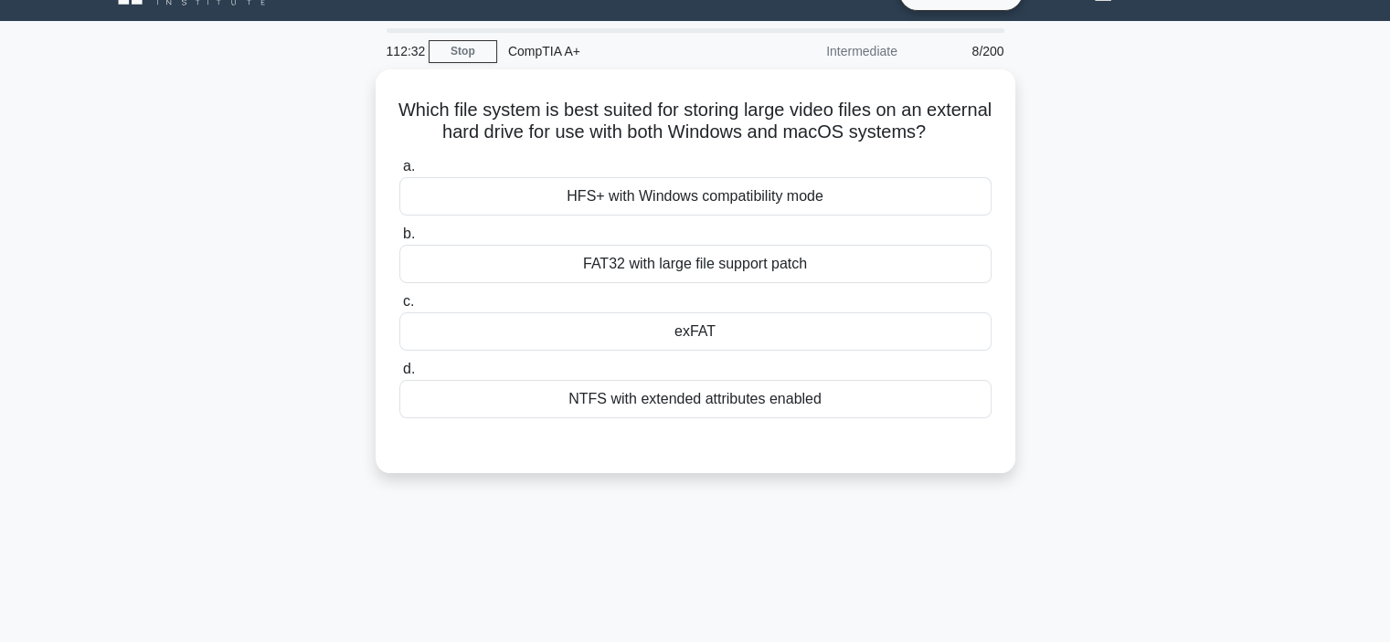
scroll to position [0, 0]
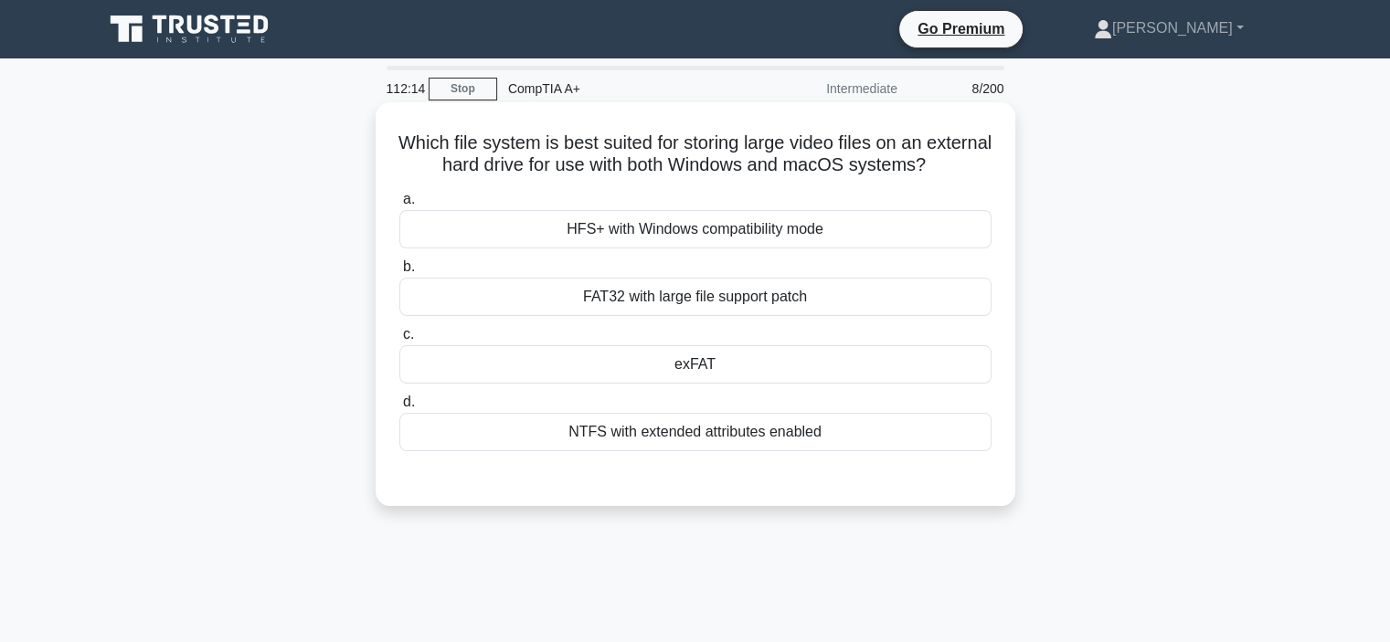
click at [563, 222] on div "HFS+ with Windows compatibility mode" at bounding box center [695, 229] width 592 height 38
click at [399, 206] on input "a. HFS+ with Windows compatibility mode" at bounding box center [399, 200] width 0 height 12
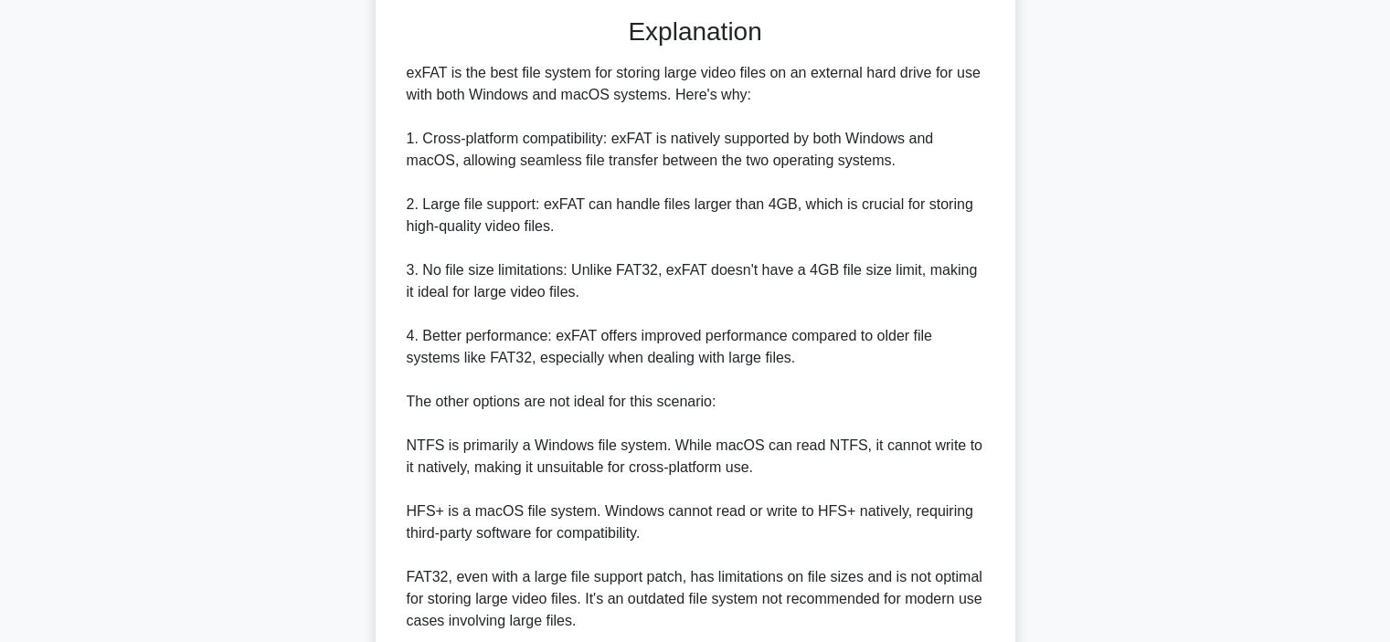
scroll to position [616, 0]
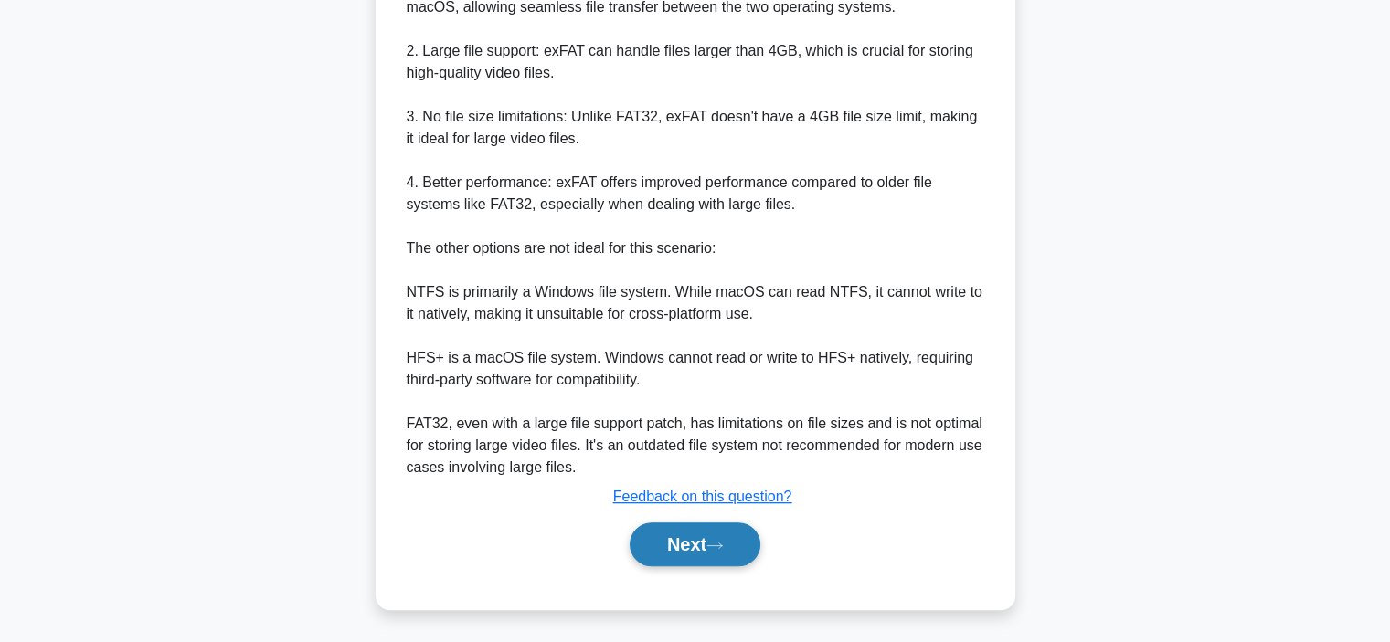
click at [696, 550] on button "Next" at bounding box center [695, 545] width 131 height 44
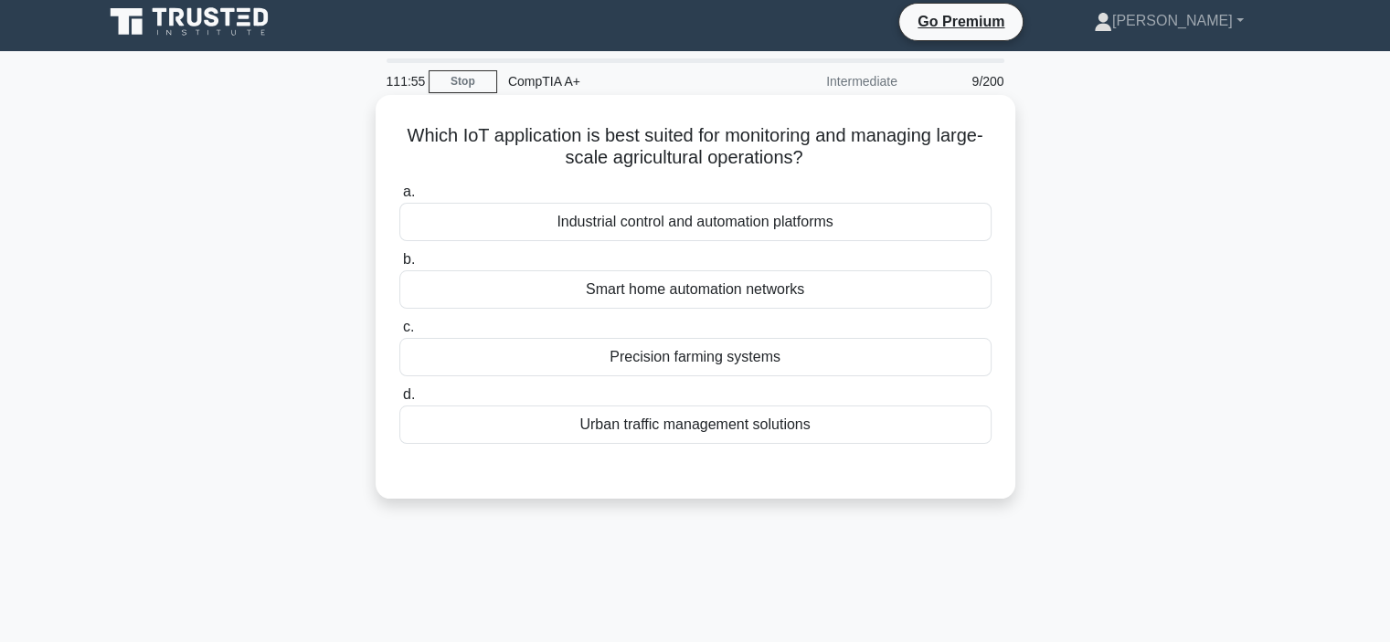
scroll to position [0, 0]
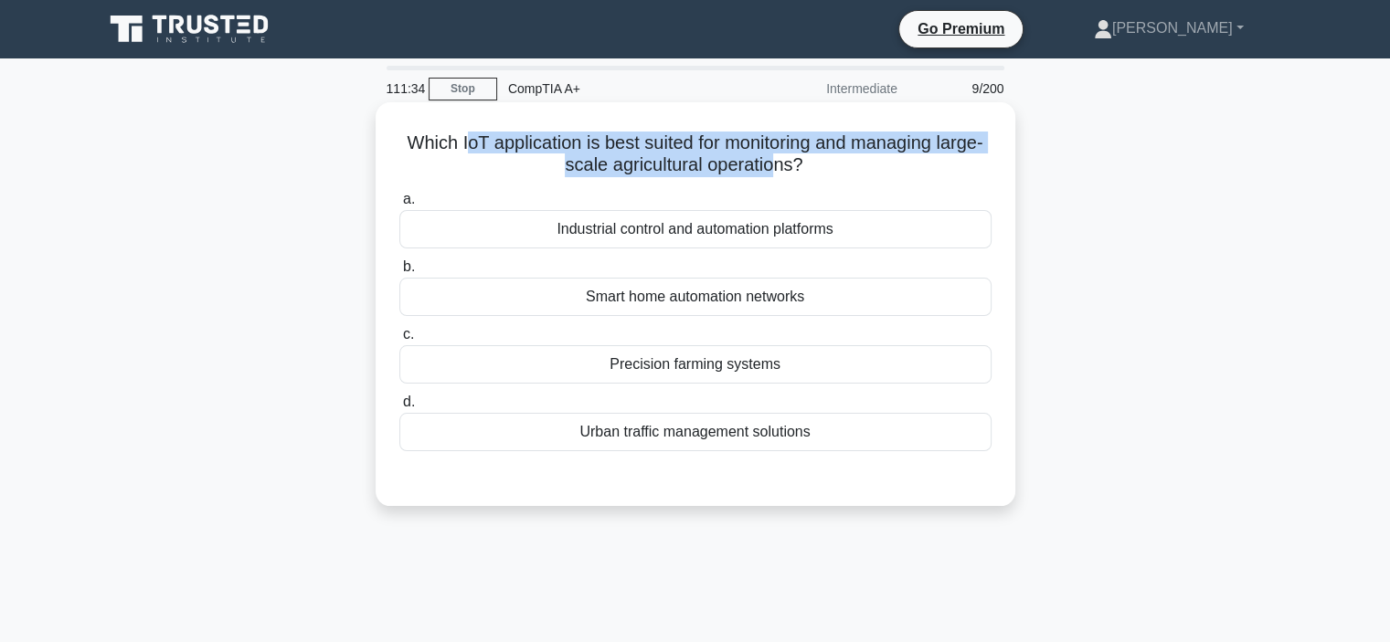
drag, startPoint x: 490, startPoint y: 149, endPoint x: 796, endPoint y: 156, distance: 306.2
click at [796, 156] on h5 "Which IoT application is best suited for monitoring and managing large-scale ag…" at bounding box center [695, 155] width 596 height 46
click at [684, 145] on h5 "Which IoT application is best suited for monitoring and managing large-scale ag…" at bounding box center [695, 155] width 596 height 46
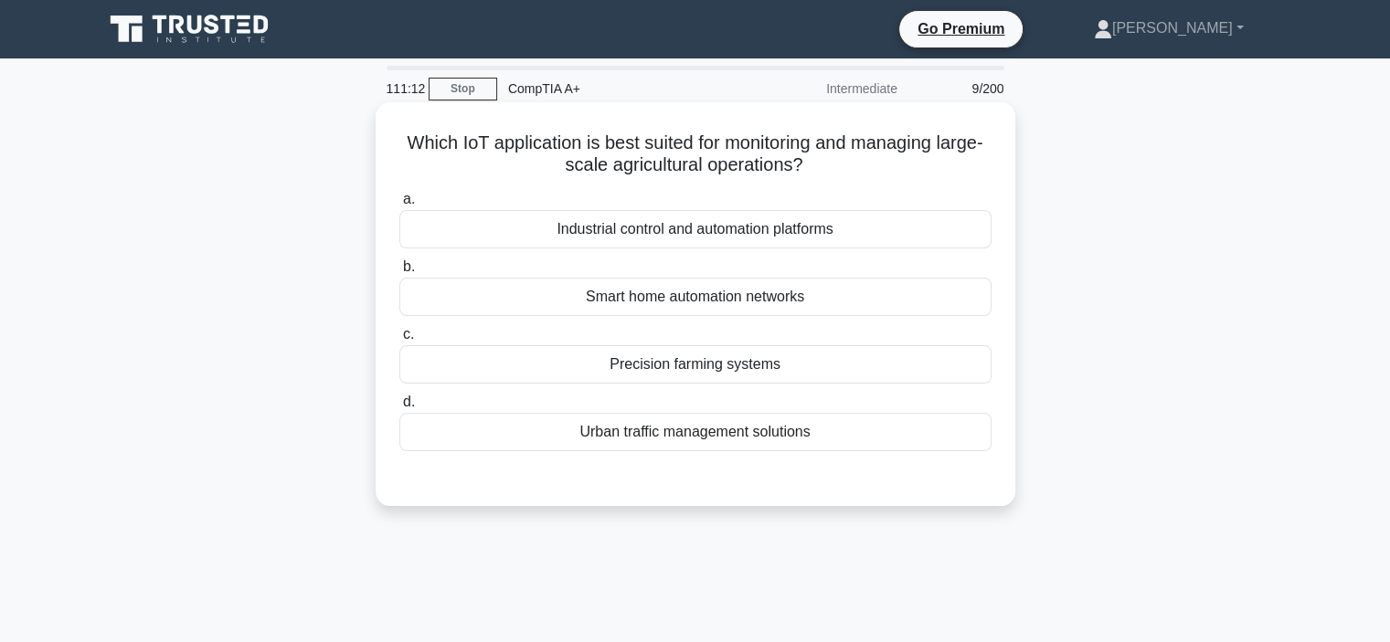
click at [615, 370] on div "Precision farming systems" at bounding box center [695, 364] width 592 height 38
click at [399, 341] on input "c. Precision farming systems" at bounding box center [399, 335] width 0 height 12
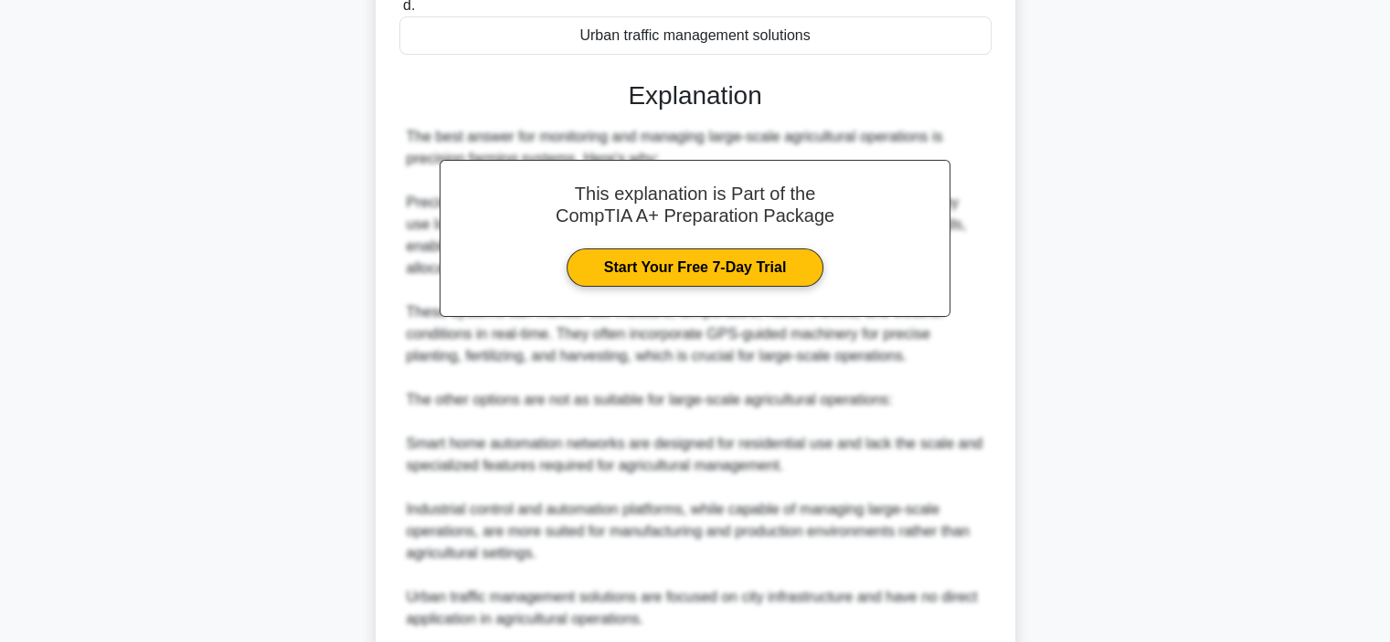
scroll to position [636, 0]
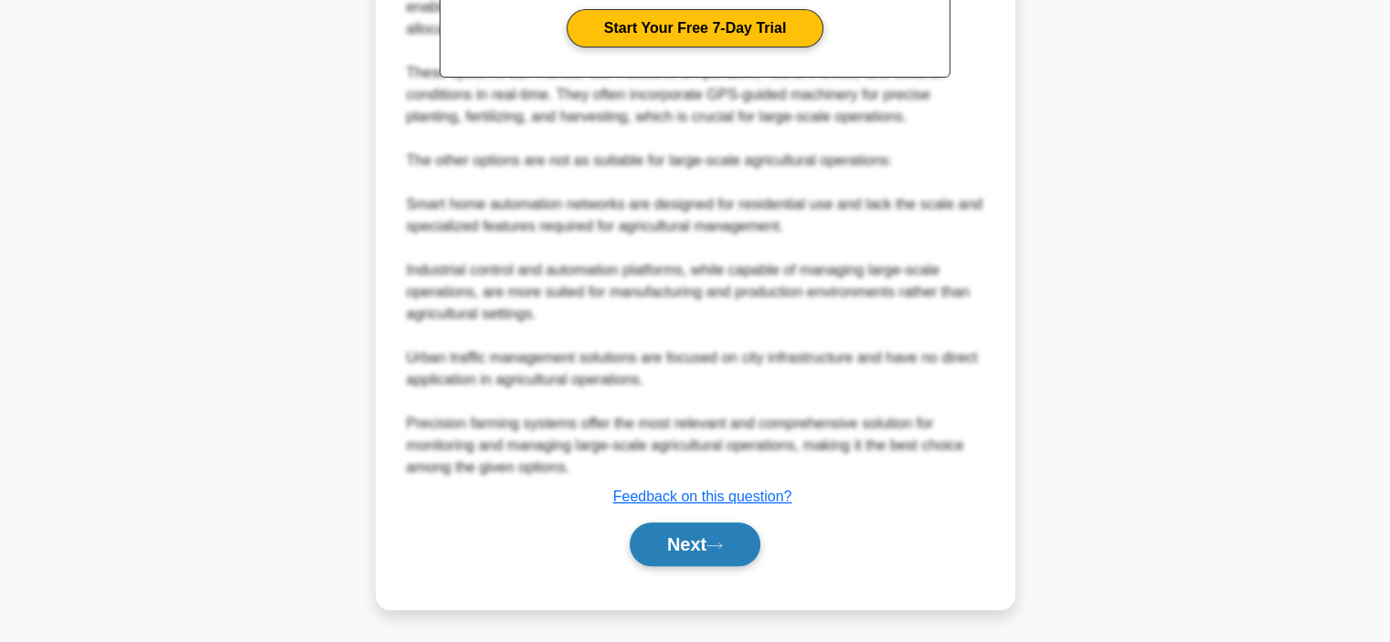
click at [672, 551] on button "Next" at bounding box center [695, 545] width 131 height 44
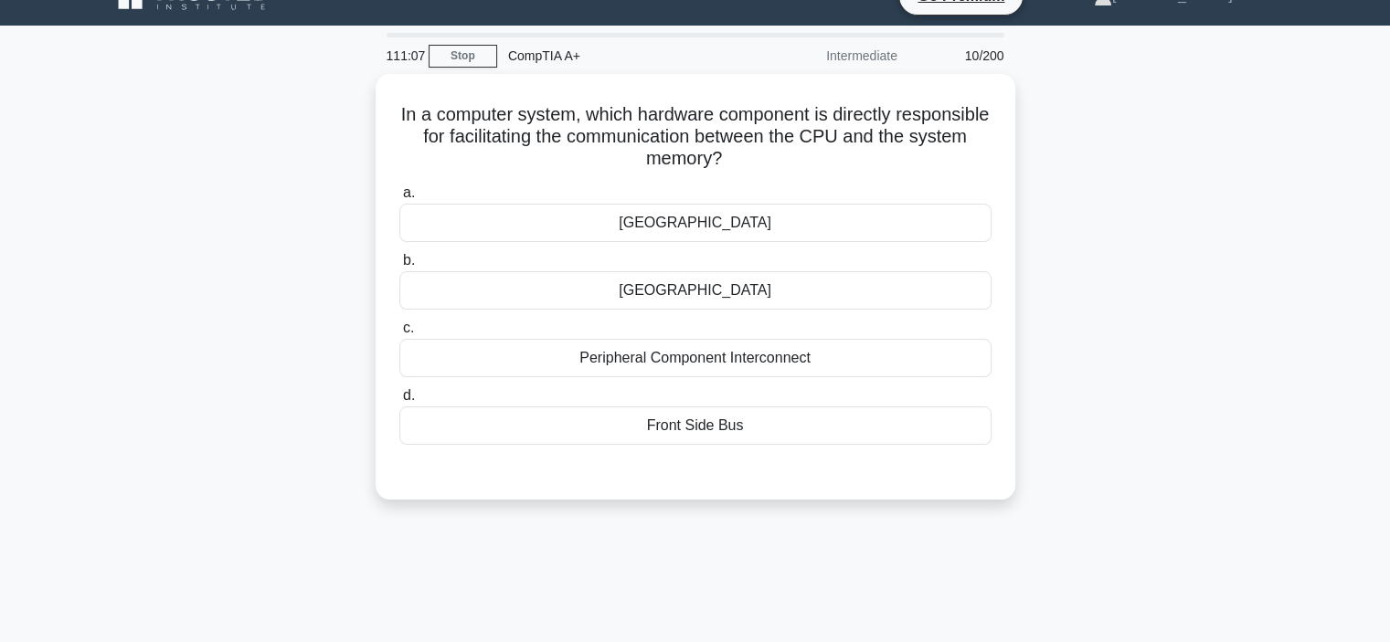
scroll to position [0, 0]
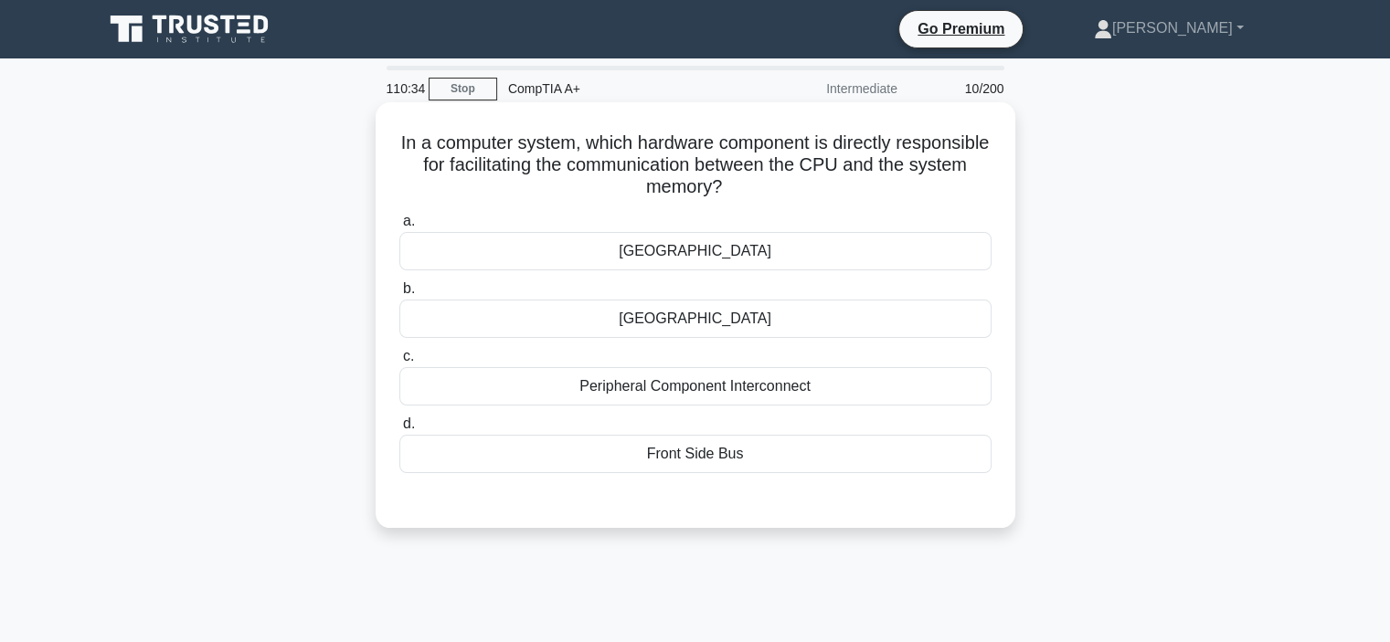
click at [704, 257] on div "Northbridge" at bounding box center [695, 251] width 592 height 38
click at [399, 228] on input "a. Northbridge" at bounding box center [399, 222] width 0 height 12
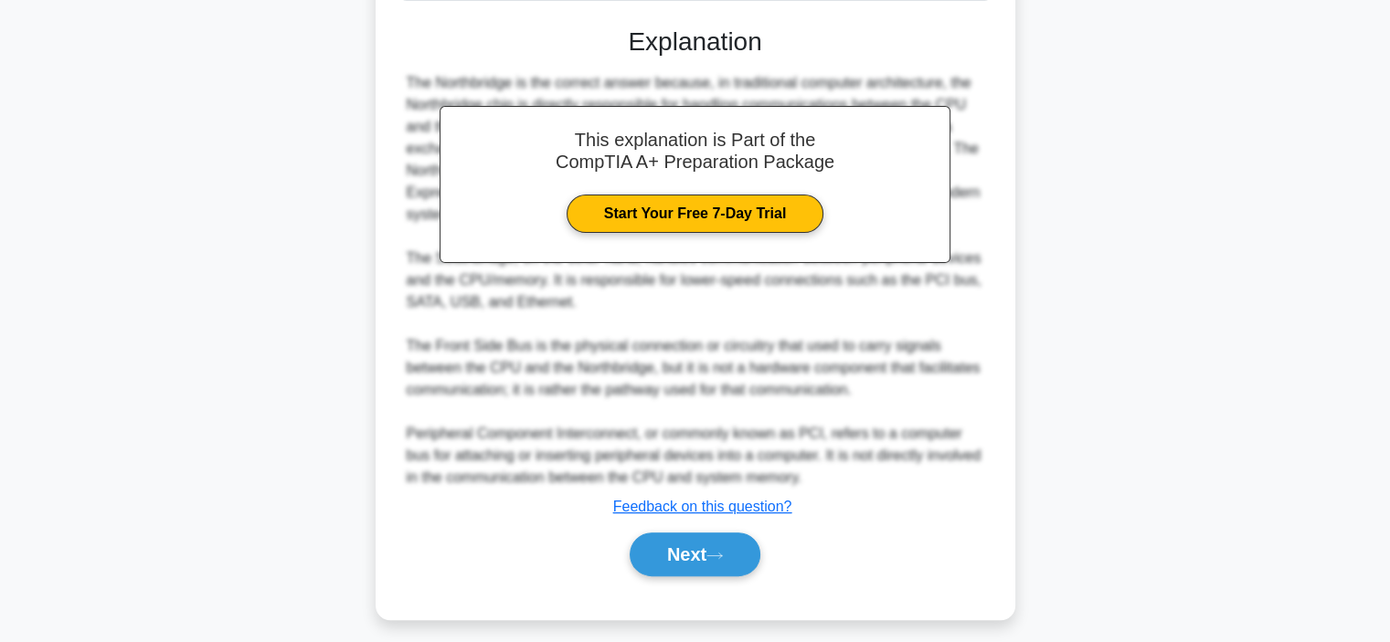
scroll to position [482, 0]
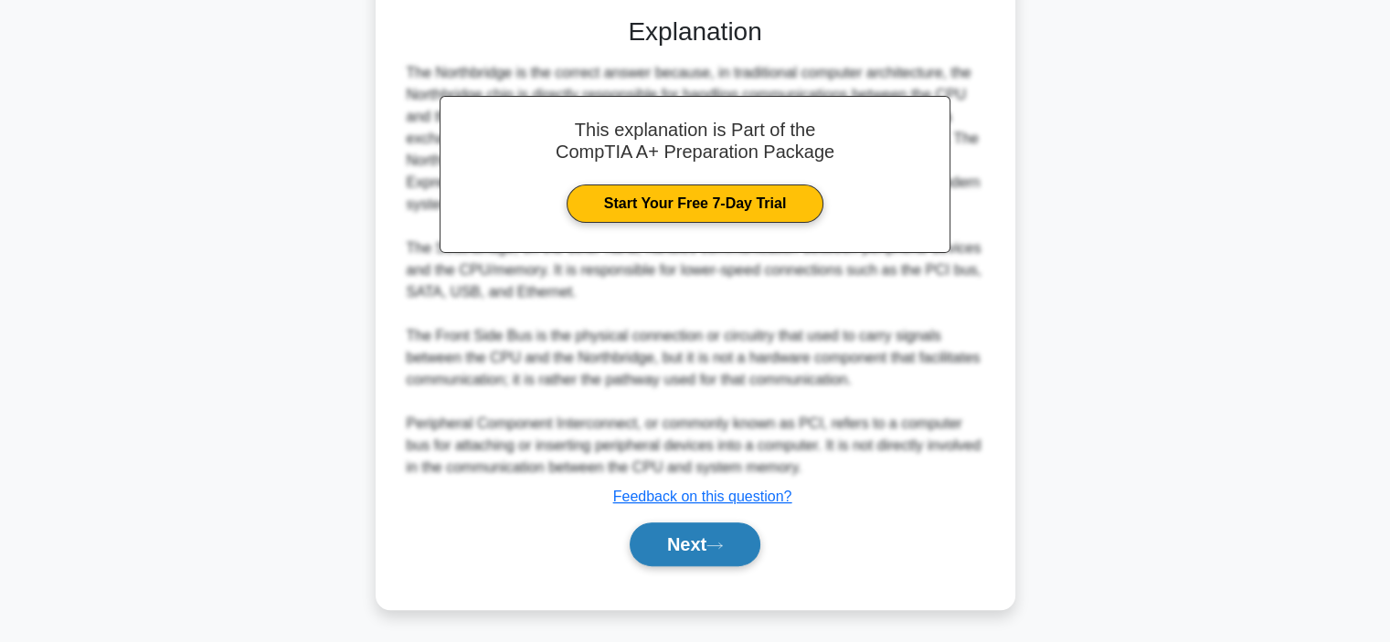
click at [667, 544] on button "Next" at bounding box center [695, 545] width 131 height 44
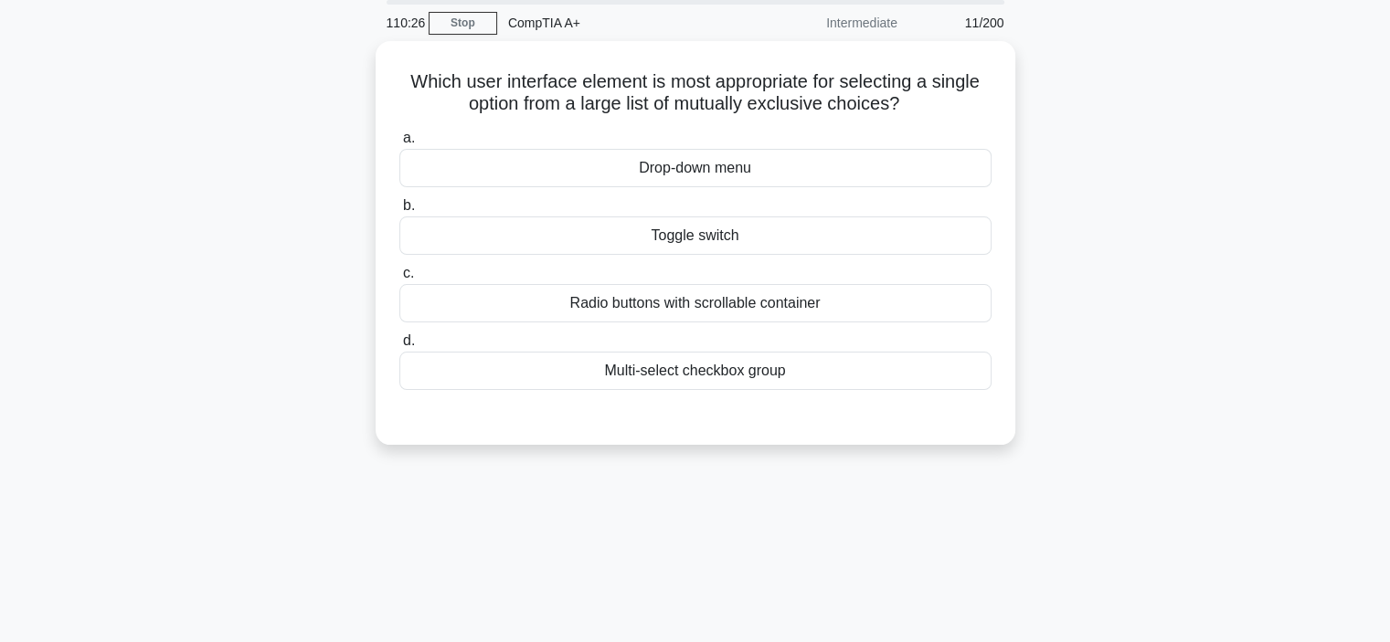
scroll to position [0, 0]
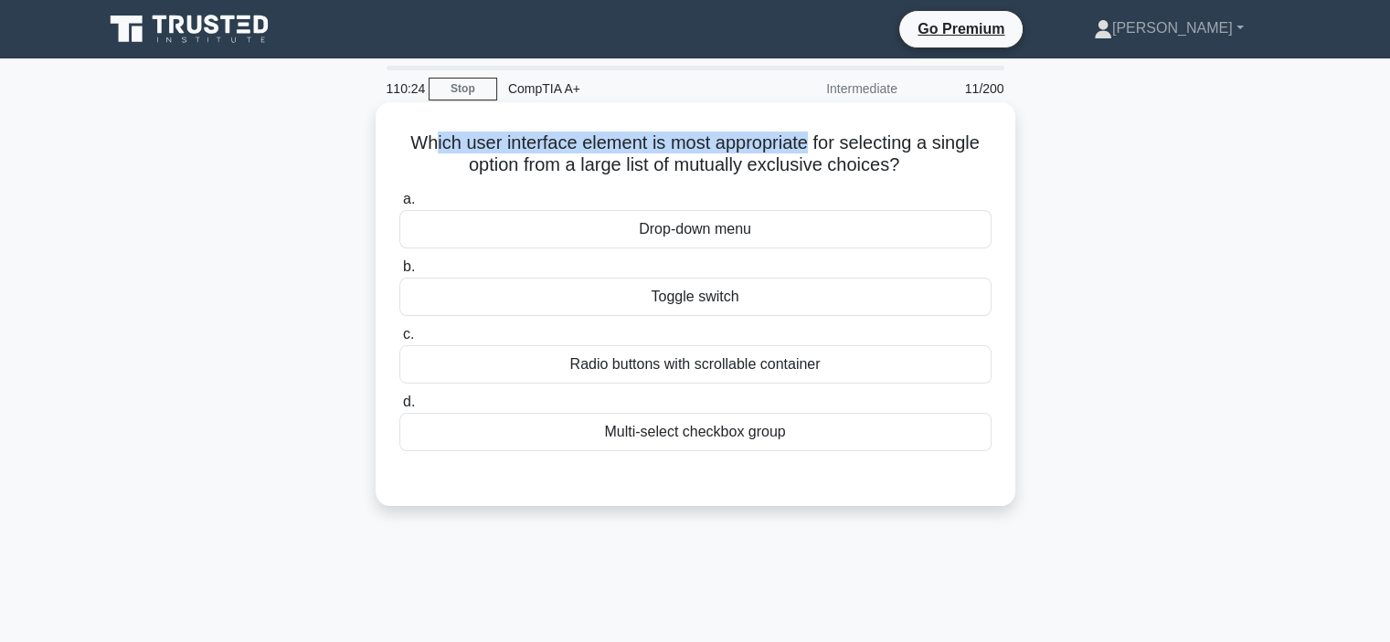
drag, startPoint x: 428, startPoint y: 141, endPoint x: 811, endPoint y: 140, distance: 383.8
click at [811, 140] on h5 "Which user interface element is most appropriate for selecting a single option …" at bounding box center [695, 155] width 596 height 46
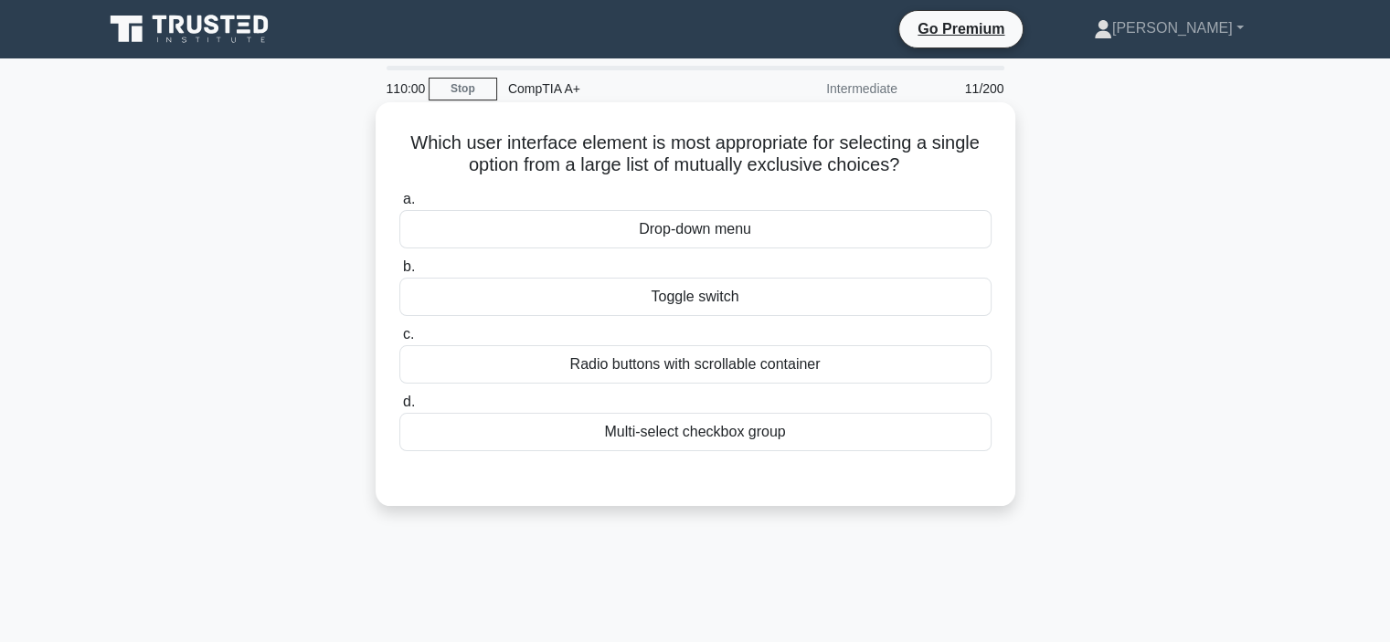
click at [710, 226] on div "Drop-down menu" at bounding box center [695, 229] width 592 height 38
click at [399, 206] on input "a. Drop-down menu" at bounding box center [399, 200] width 0 height 12
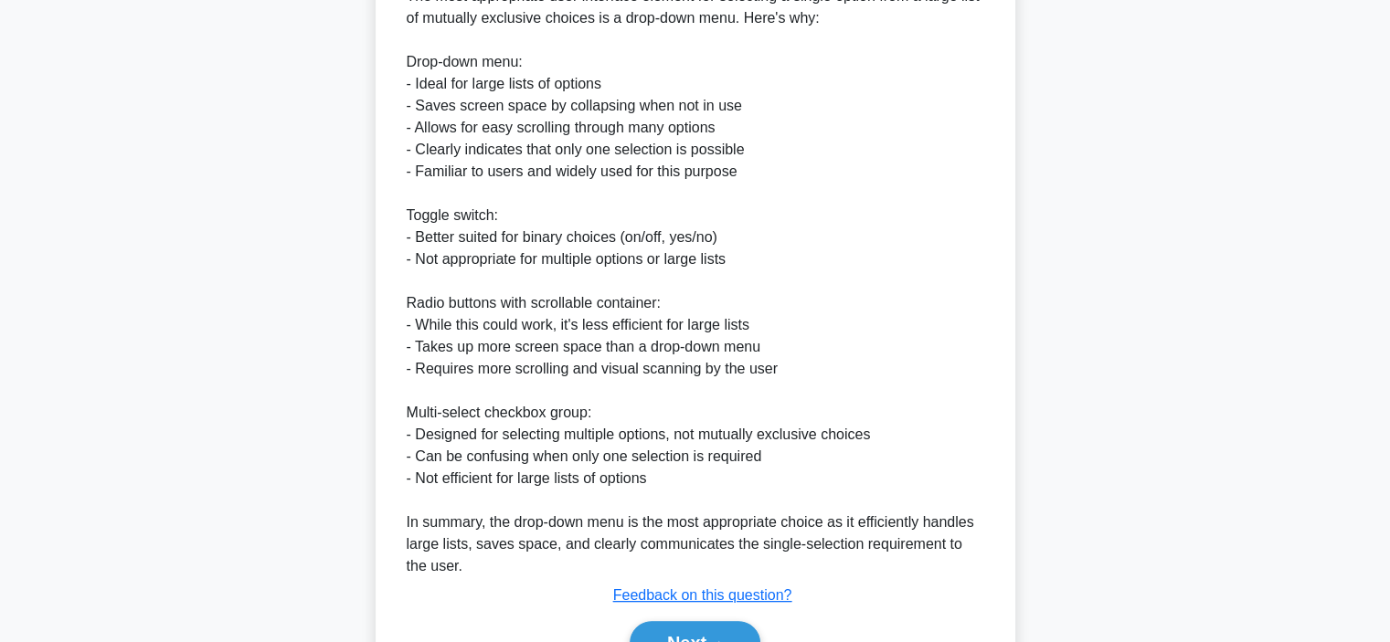
scroll to position [636, 0]
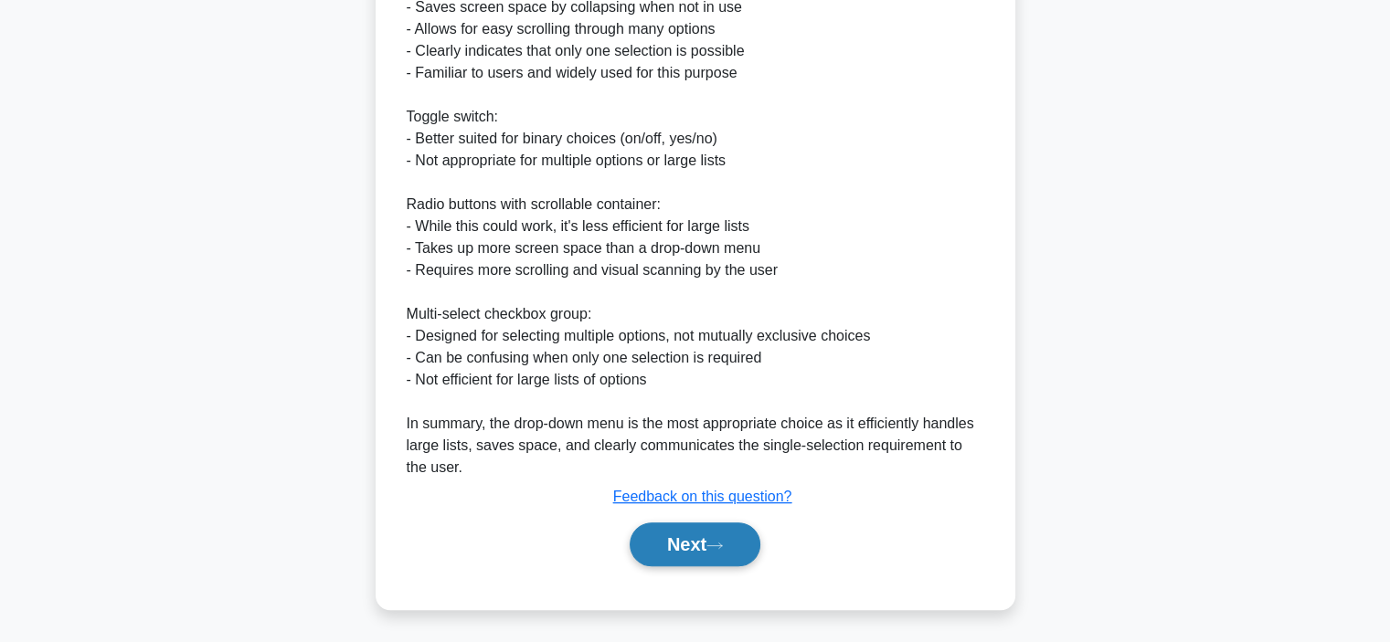
click at [705, 558] on button "Next" at bounding box center [695, 545] width 131 height 44
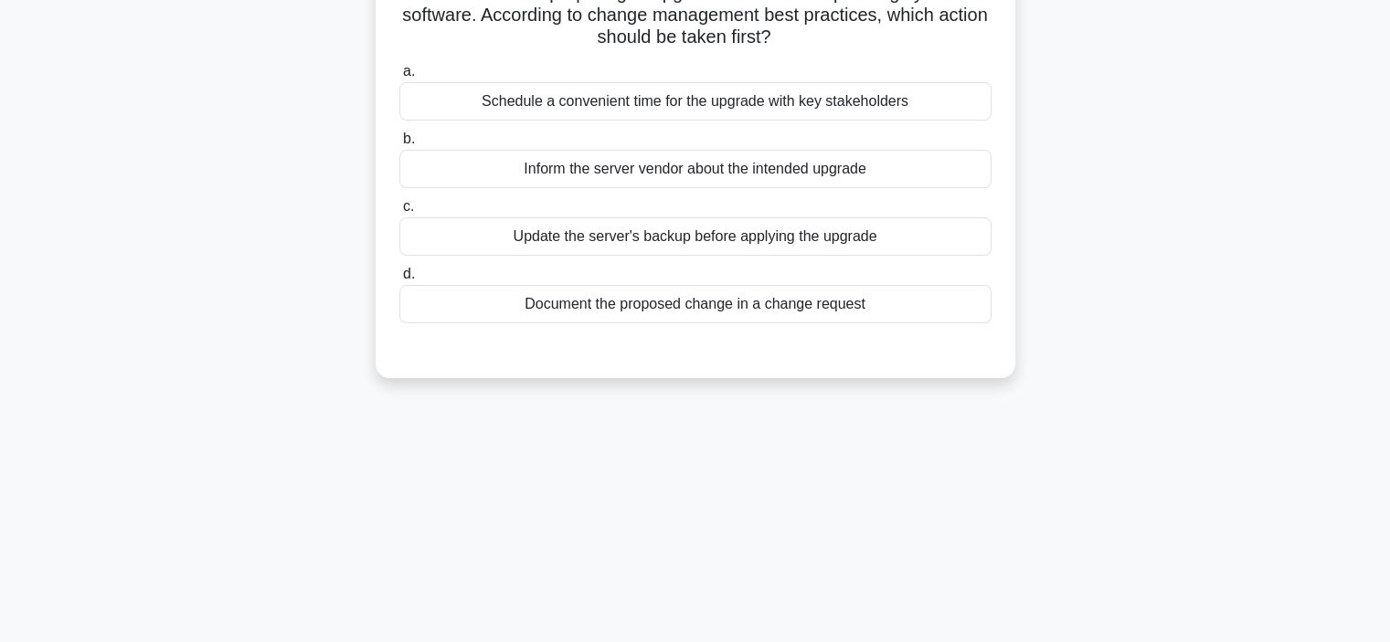
scroll to position [0, 0]
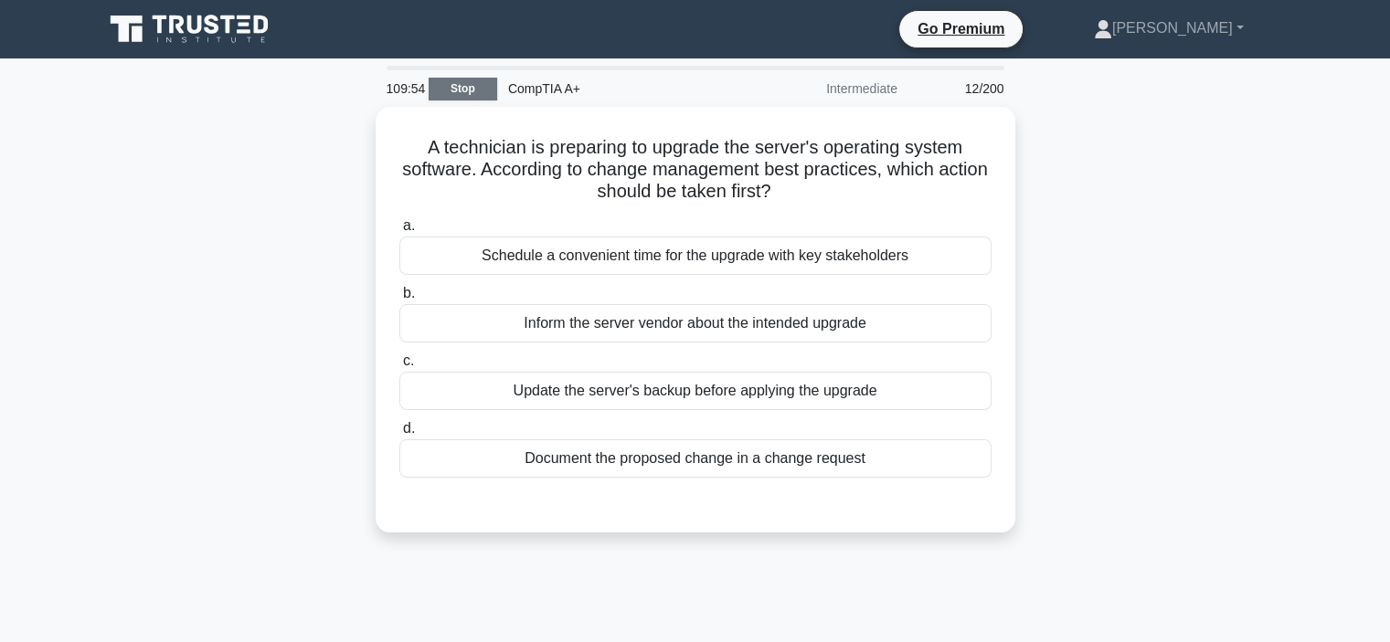
click at [477, 84] on link "Stop" at bounding box center [463, 89] width 69 height 23
